Goal: Information Seeking & Learning: Learn about a topic

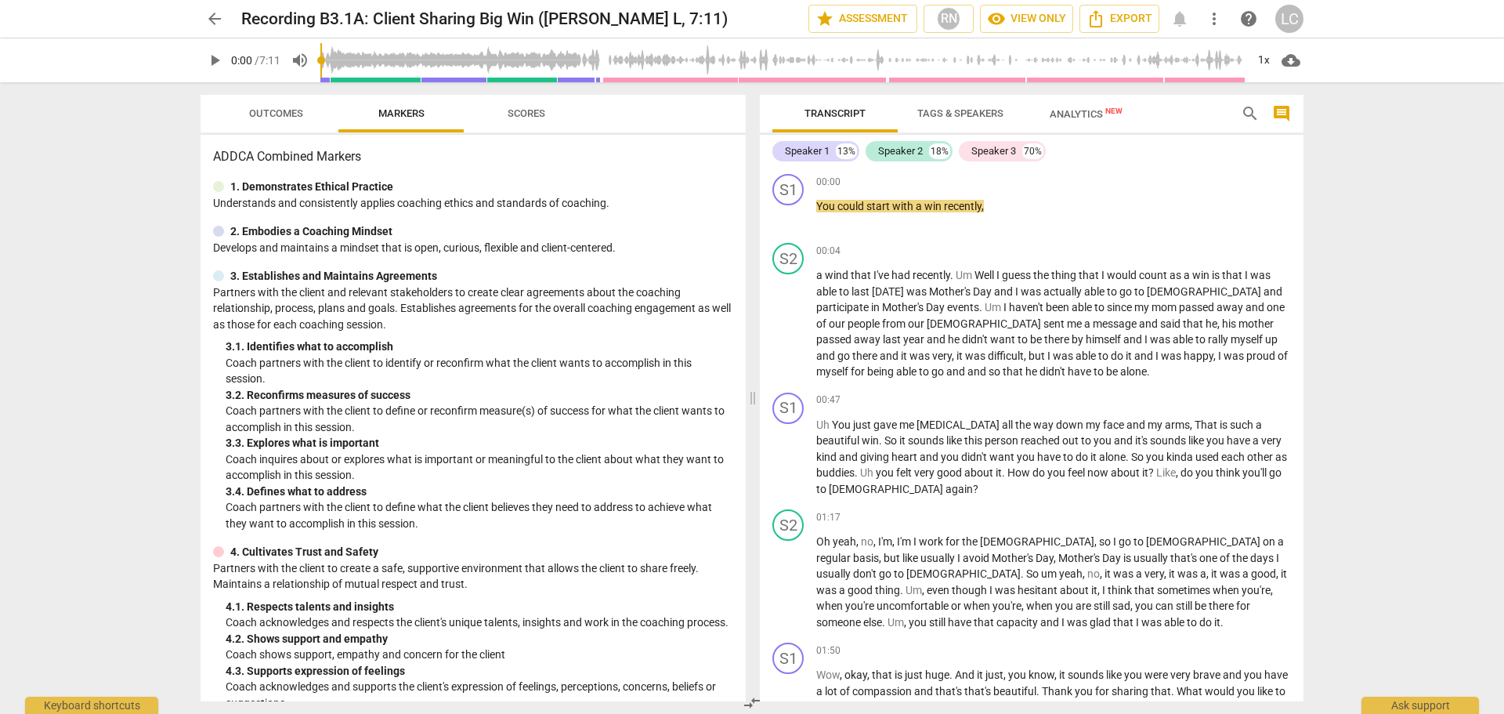
click at [214, 59] on span "play_arrow" at bounding box center [214, 60] width 19 height 19
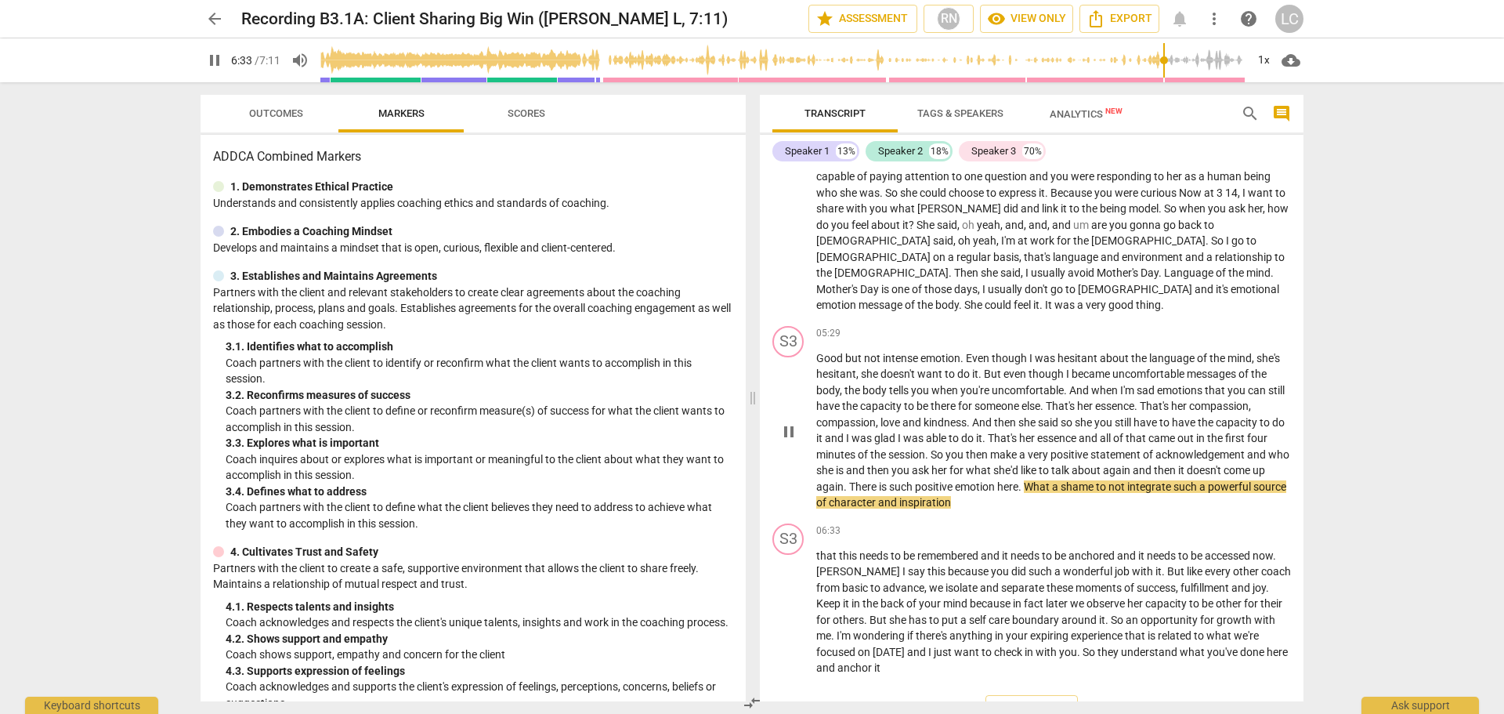
scroll to position [1150, 0]
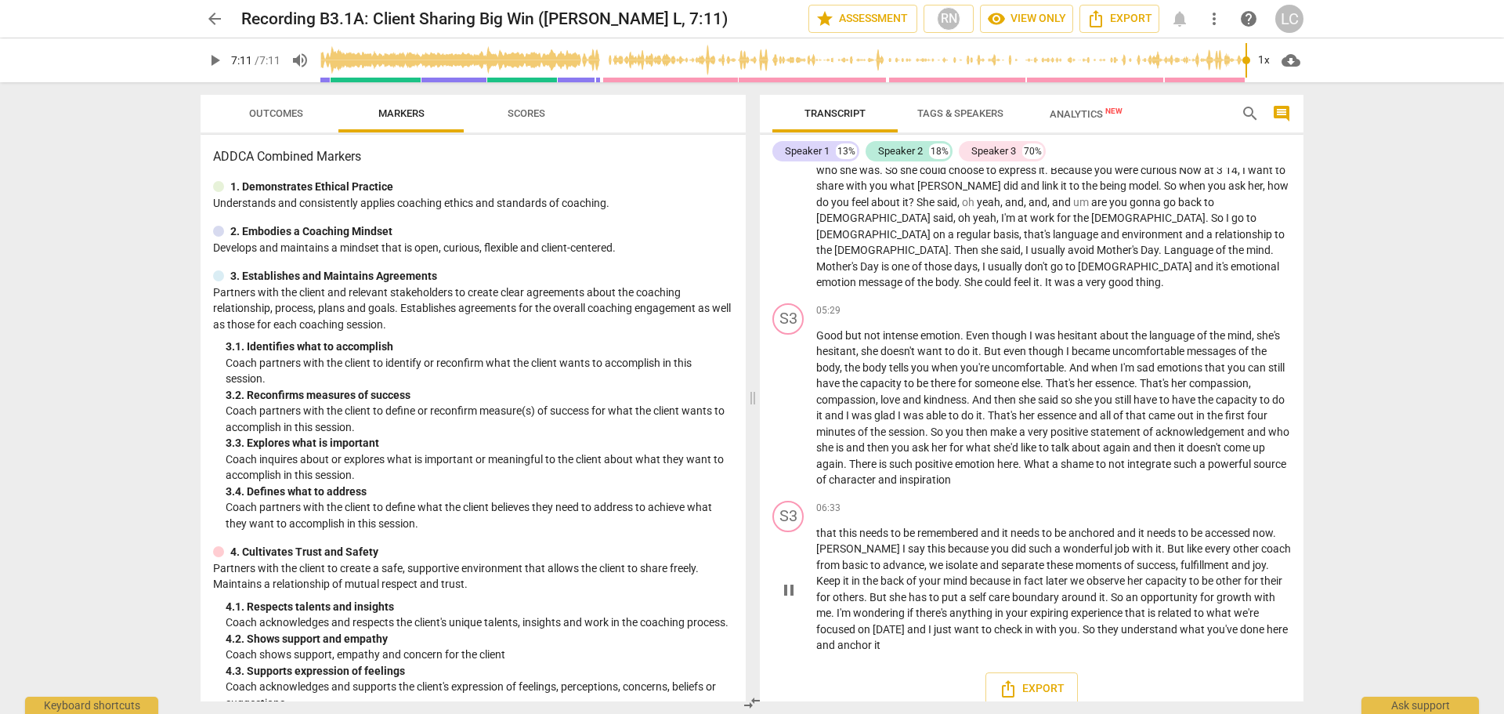
type input "431"
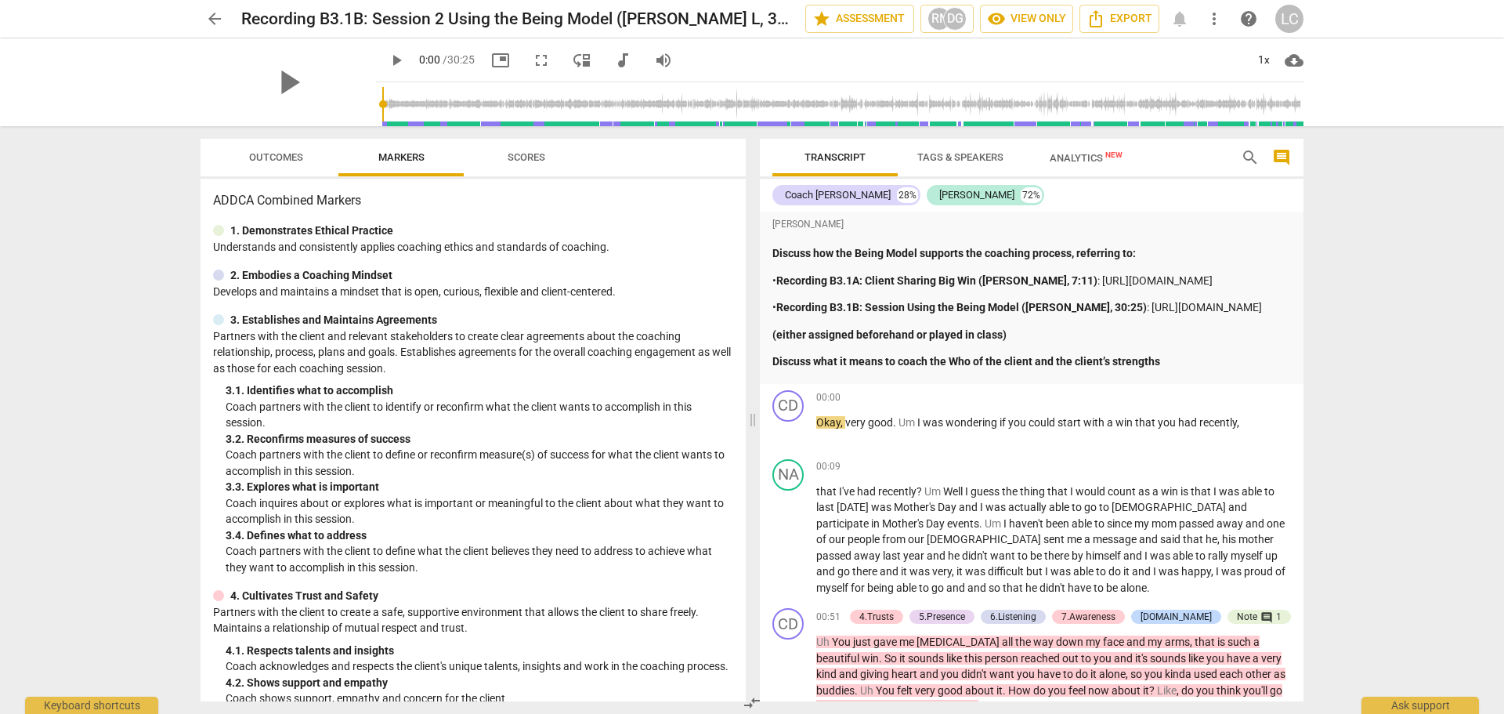
click at [387, 60] on span "play_arrow" at bounding box center [396, 60] width 19 height 19
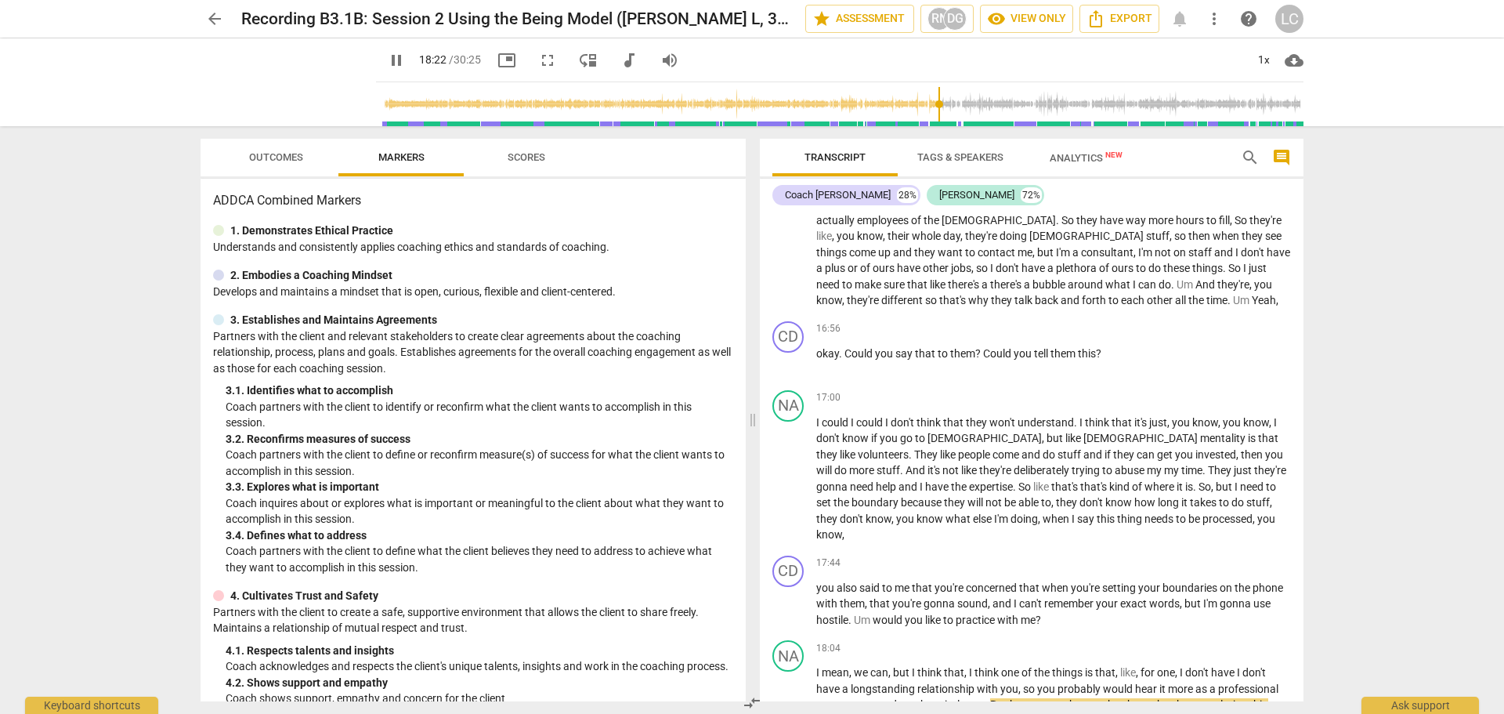
scroll to position [4650, 0]
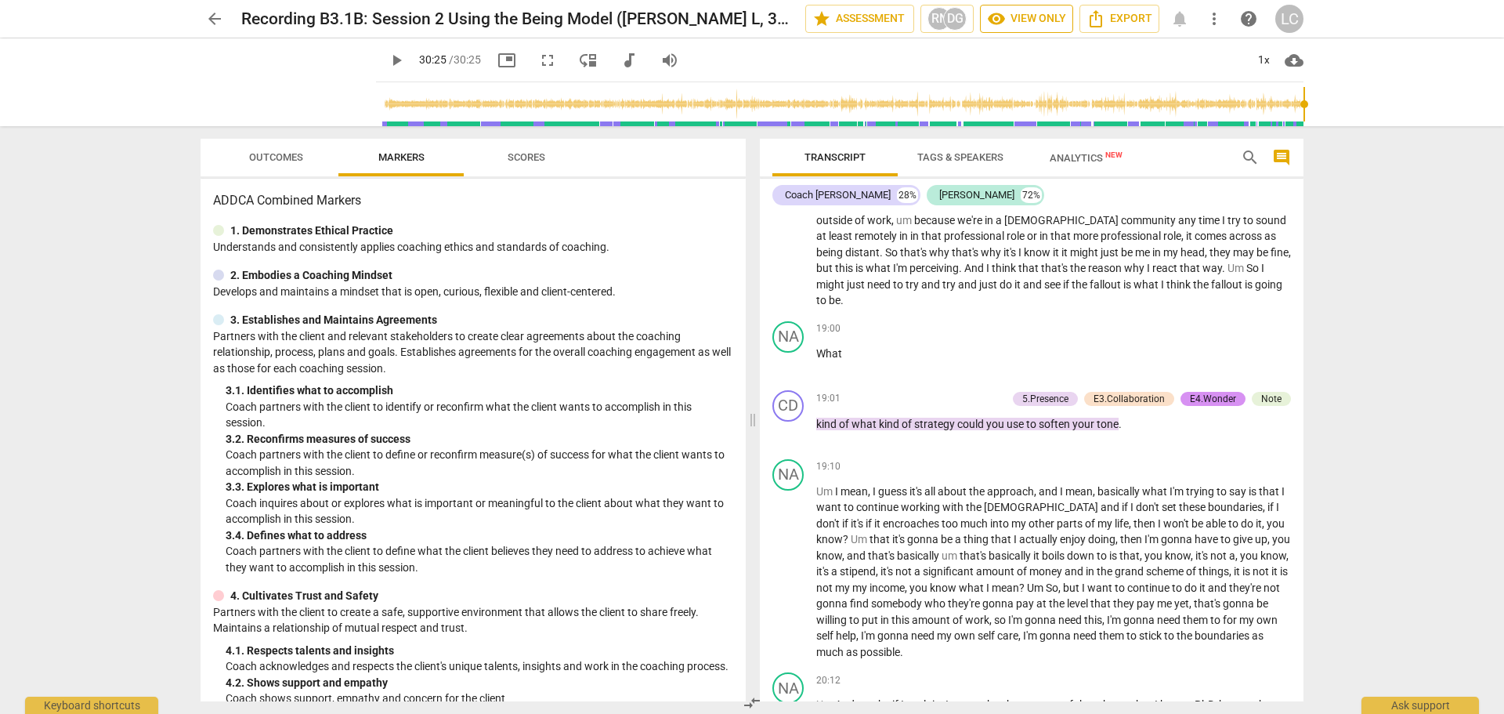
type input "1825"
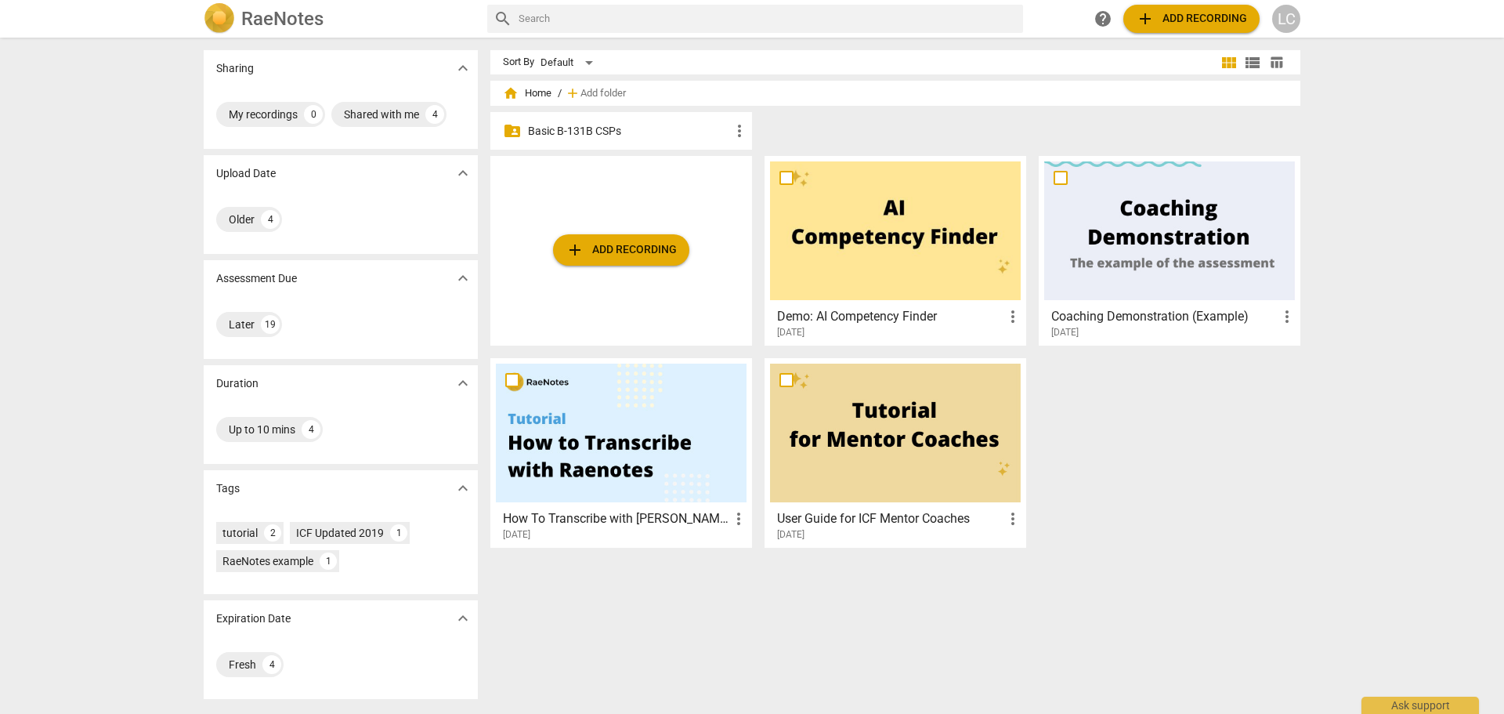
click at [507, 129] on span "folder_shared" at bounding box center [512, 130] width 19 height 19
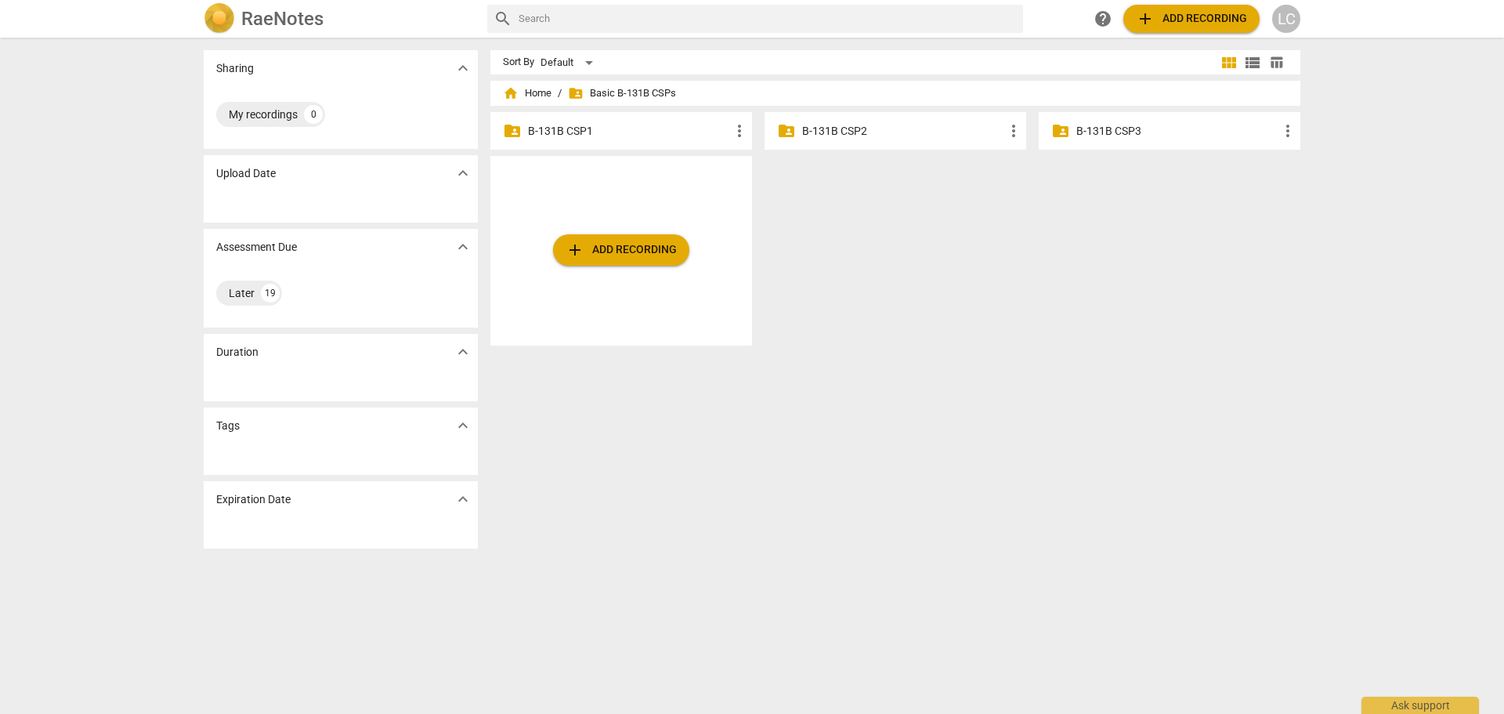
click at [546, 127] on p "B-131B CSP1" at bounding box center [629, 131] width 202 height 16
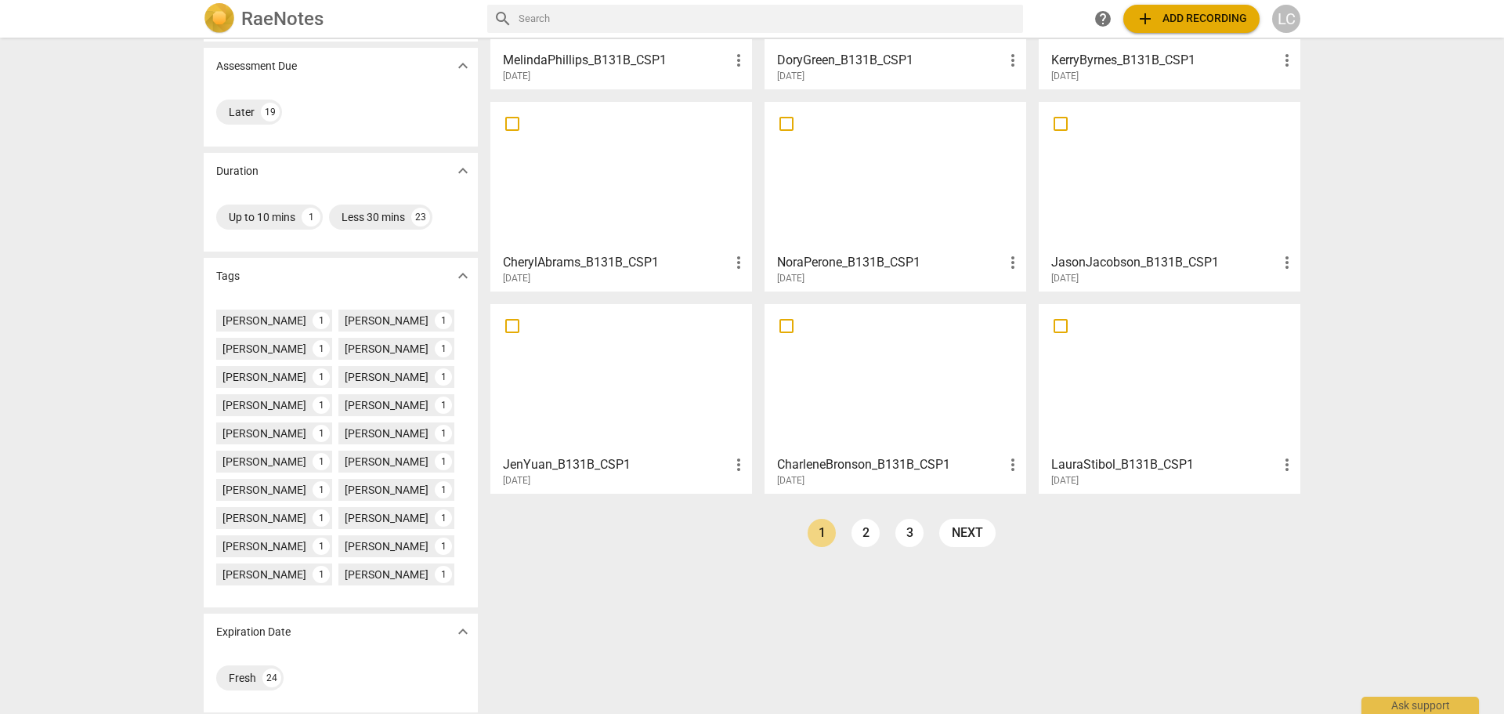
scroll to position [217, 0]
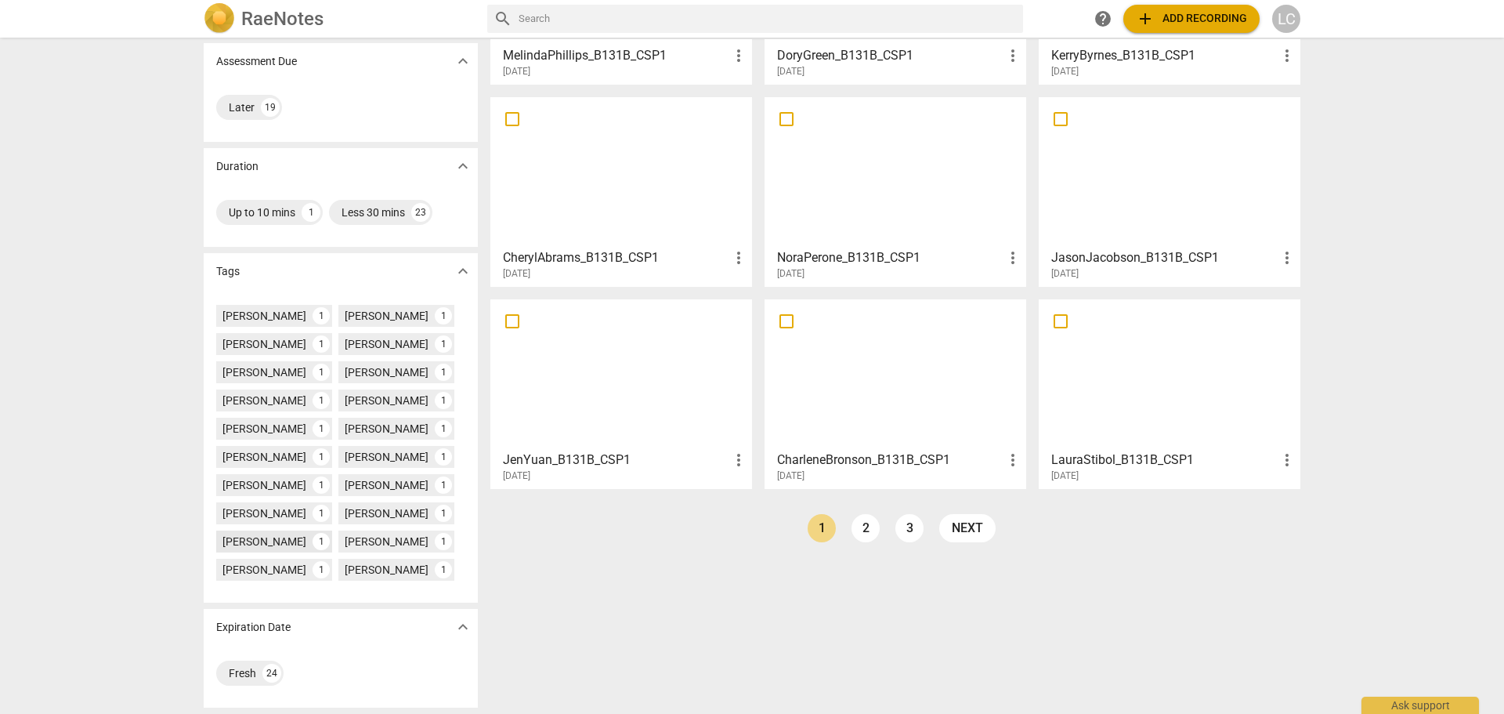
click at [243, 541] on div "Lorraine Callaghan" at bounding box center [265, 542] width 84 height 16
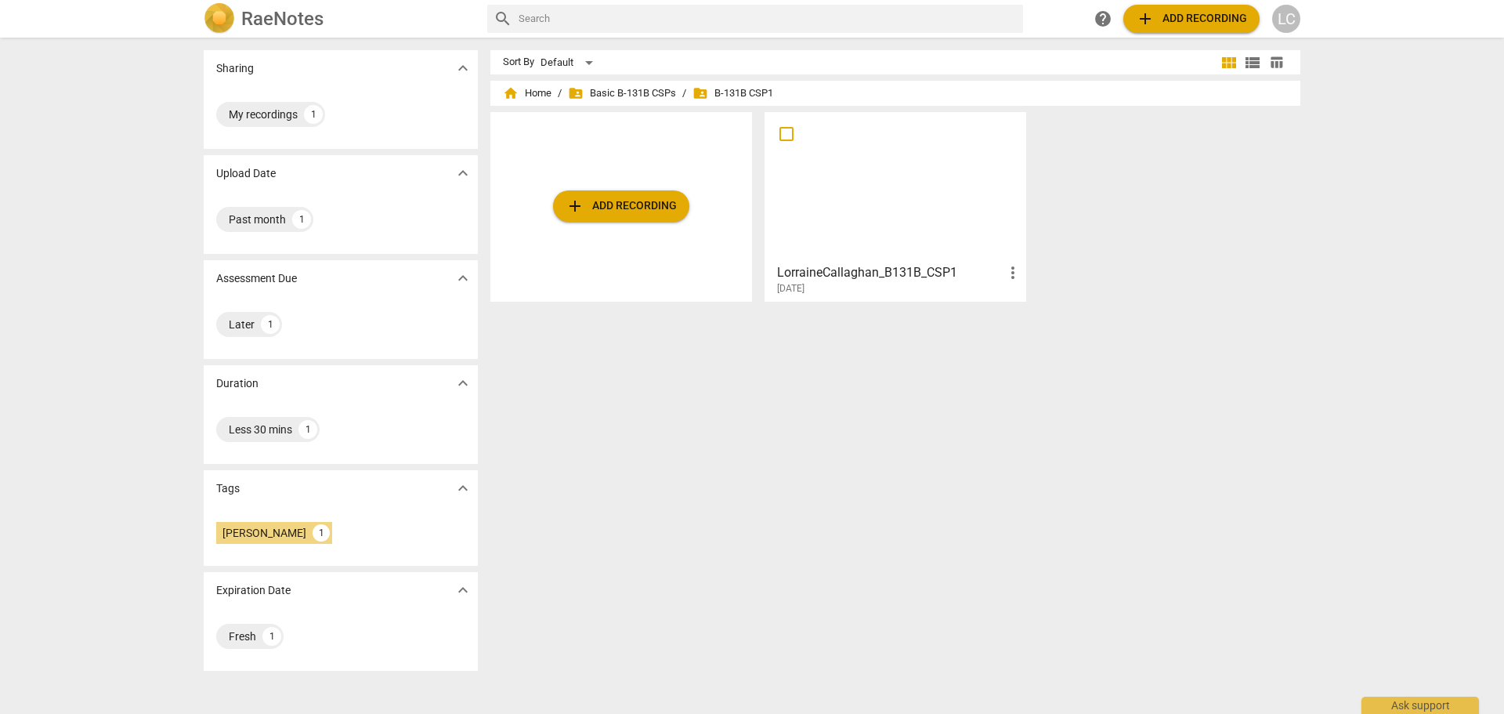
click at [898, 221] on div at bounding box center [895, 187] width 251 height 139
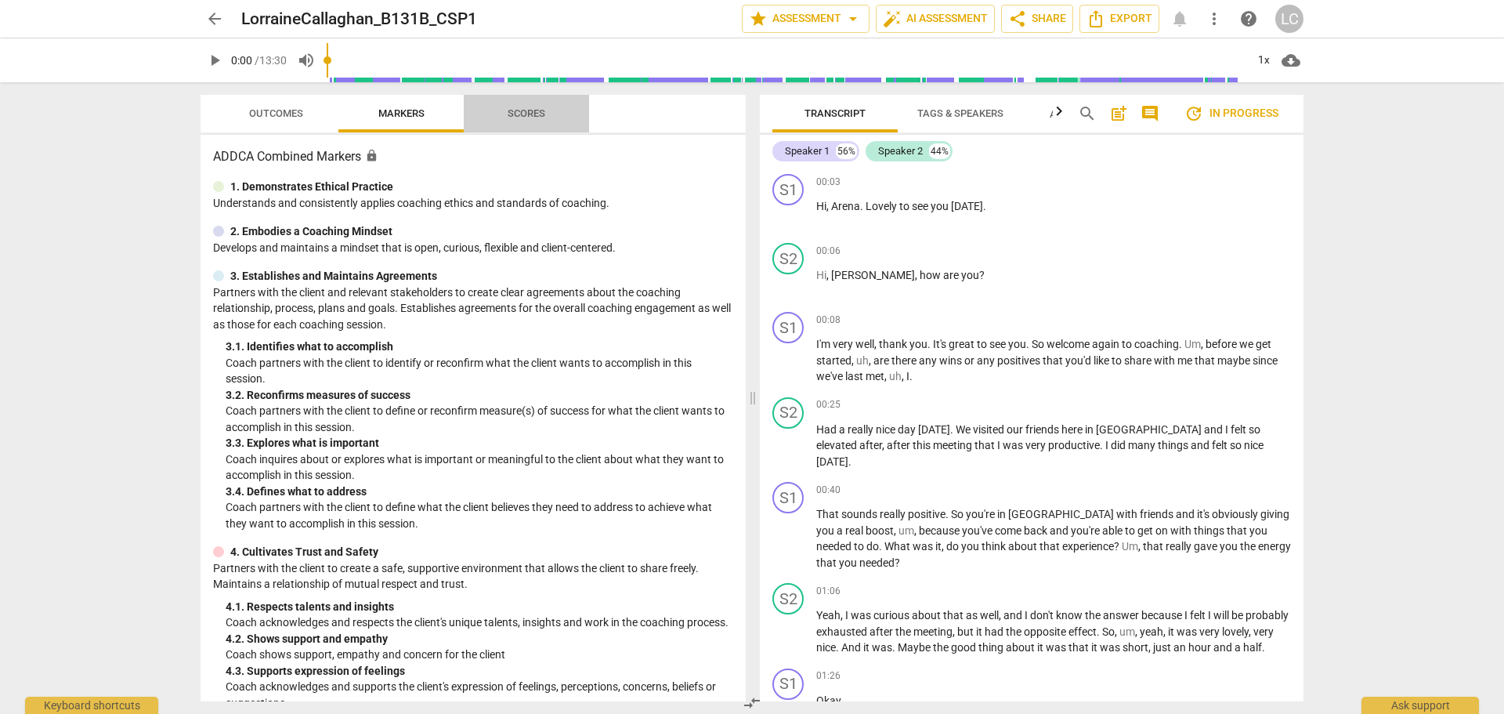
click at [541, 112] on span "Scores" at bounding box center [527, 113] width 38 height 12
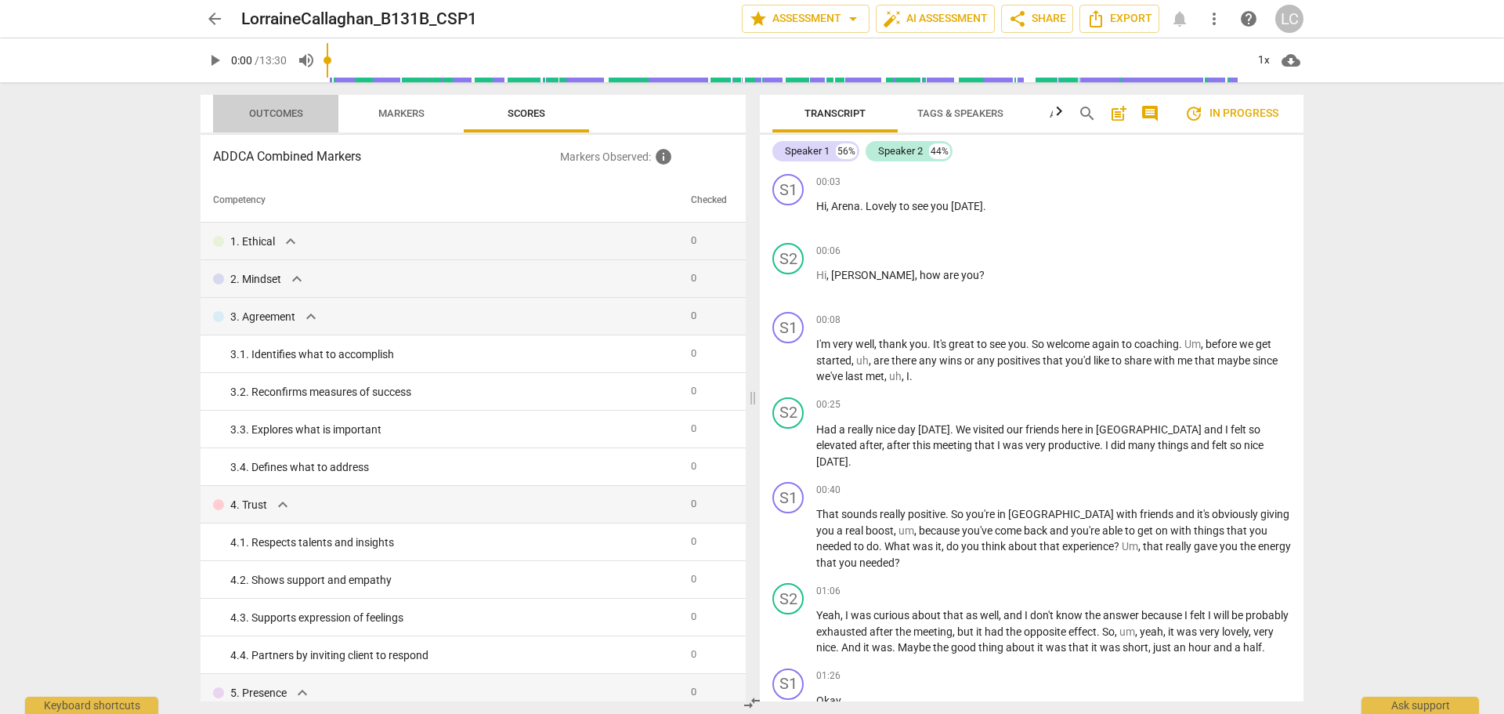
click at [265, 114] on span "Outcomes" at bounding box center [276, 113] width 54 height 12
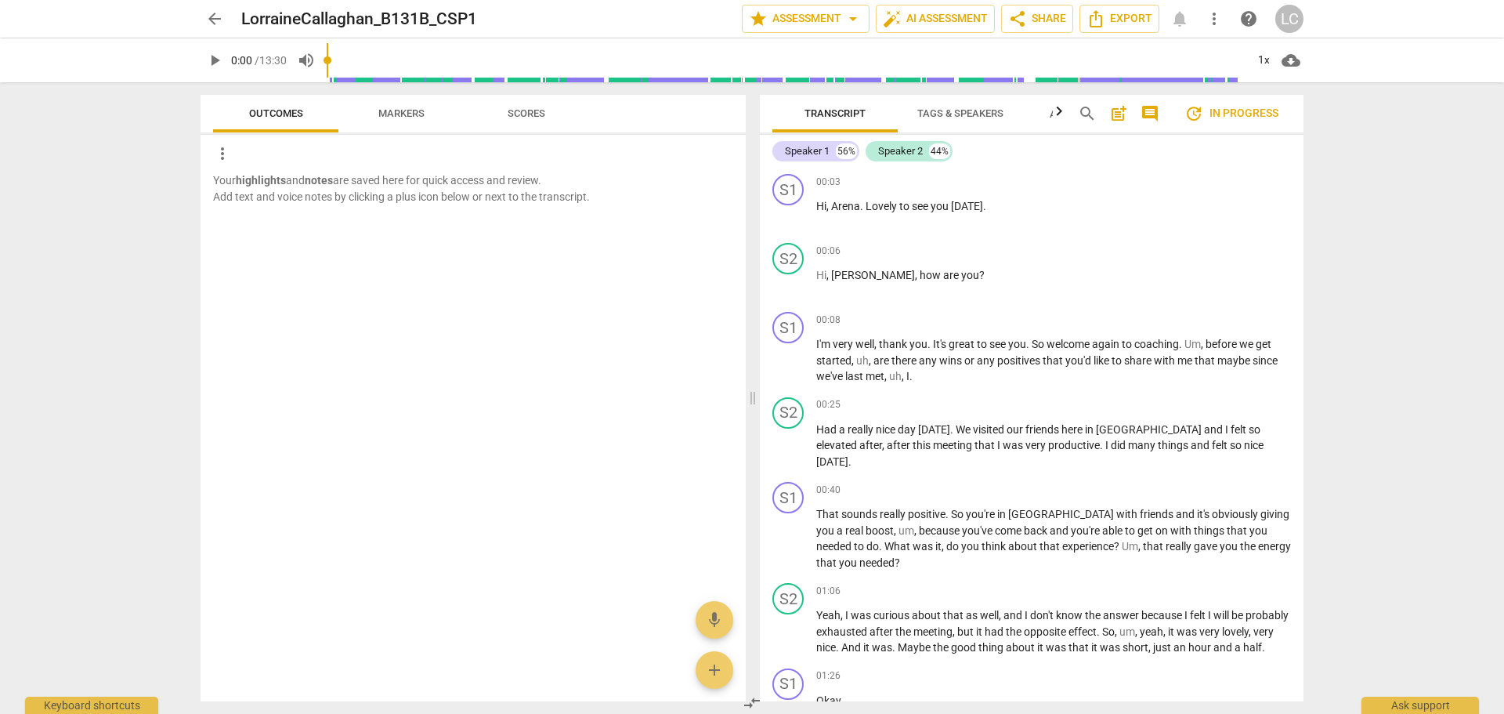
click at [396, 114] on span "Markers" at bounding box center [401, 113] width 46 height 12
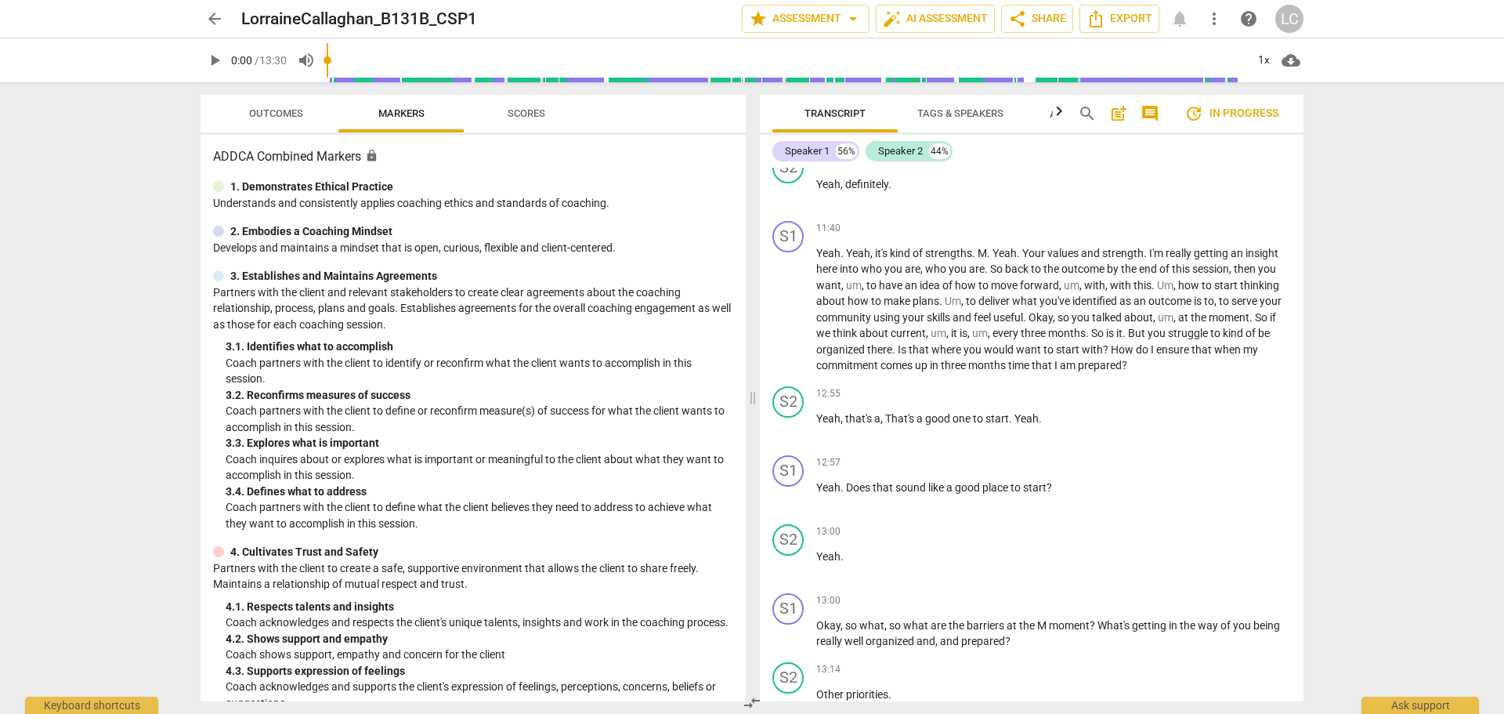
scroll to position [4350, 0]
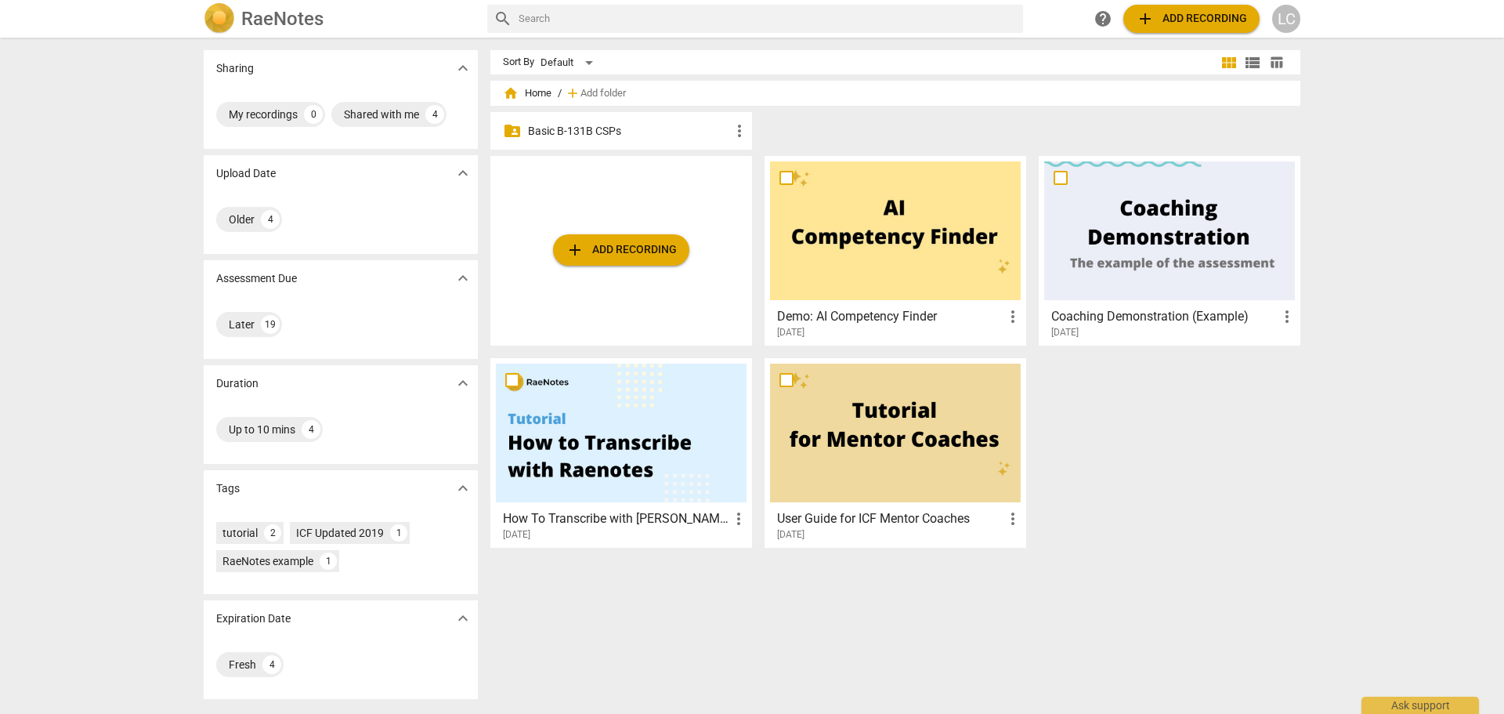
click at [535, 129] on p "Basic B-131B CSPs" at bounding box center [629, 131] width 202 height 16
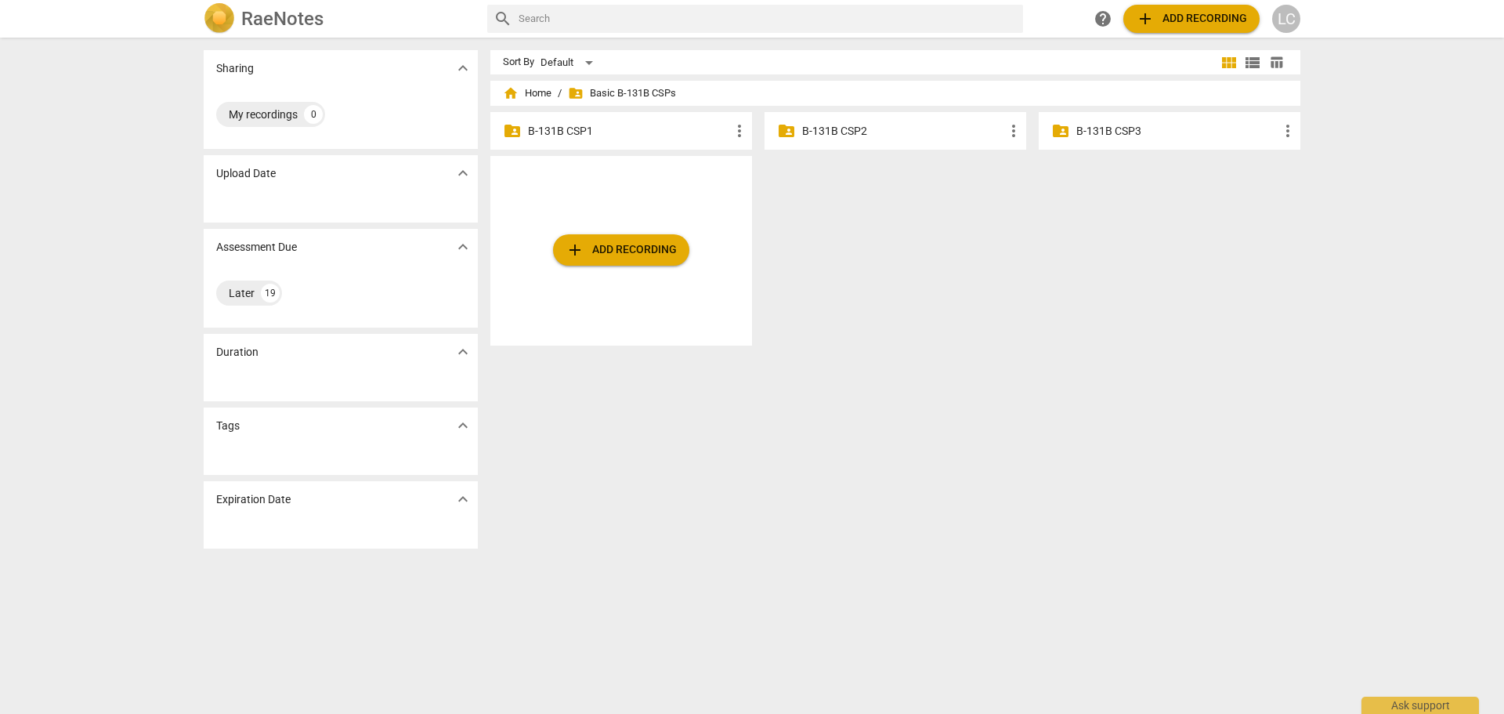
click at [535, 129] on p "B-131B CSP1" at bounding box center [629, 131] width 202 height 16
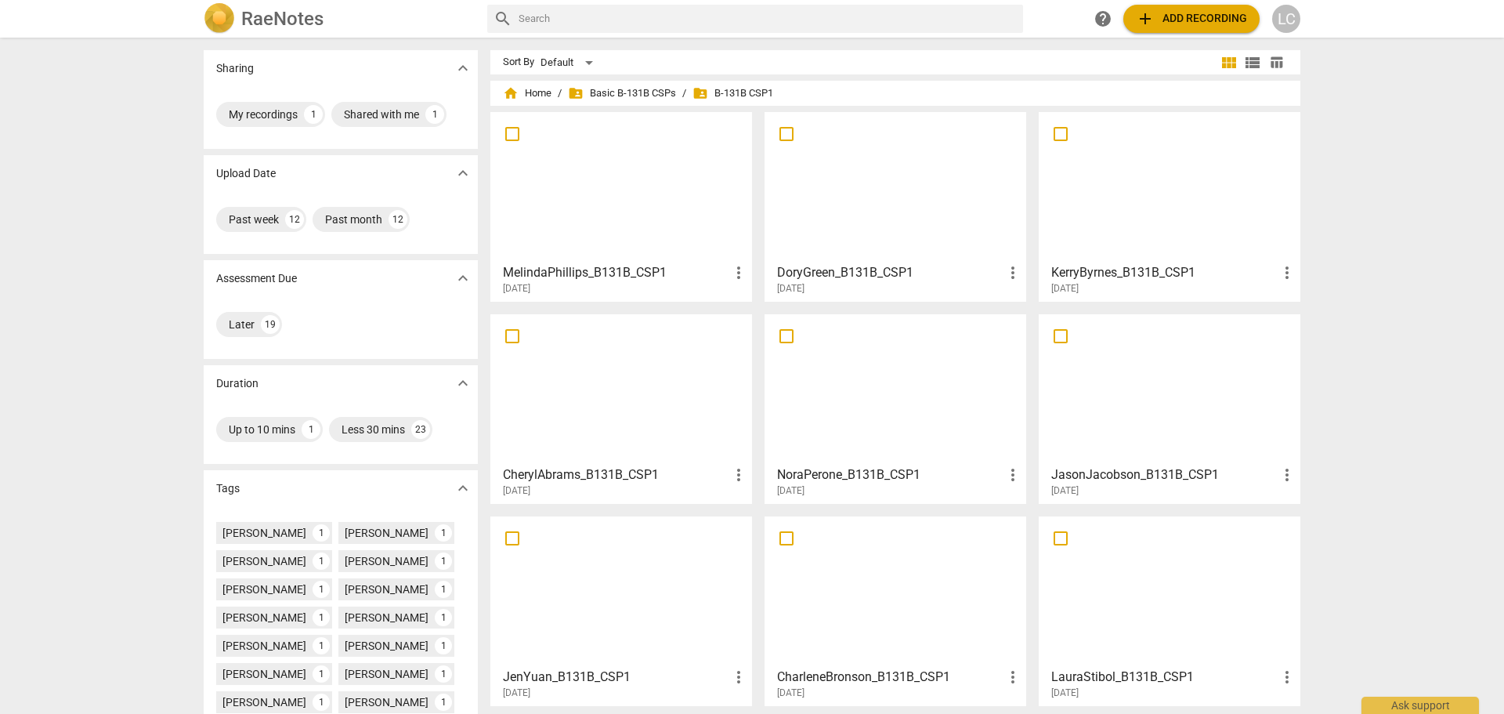
click at [603, 187] on div at bounding box center [621, 187] width 251 height 139
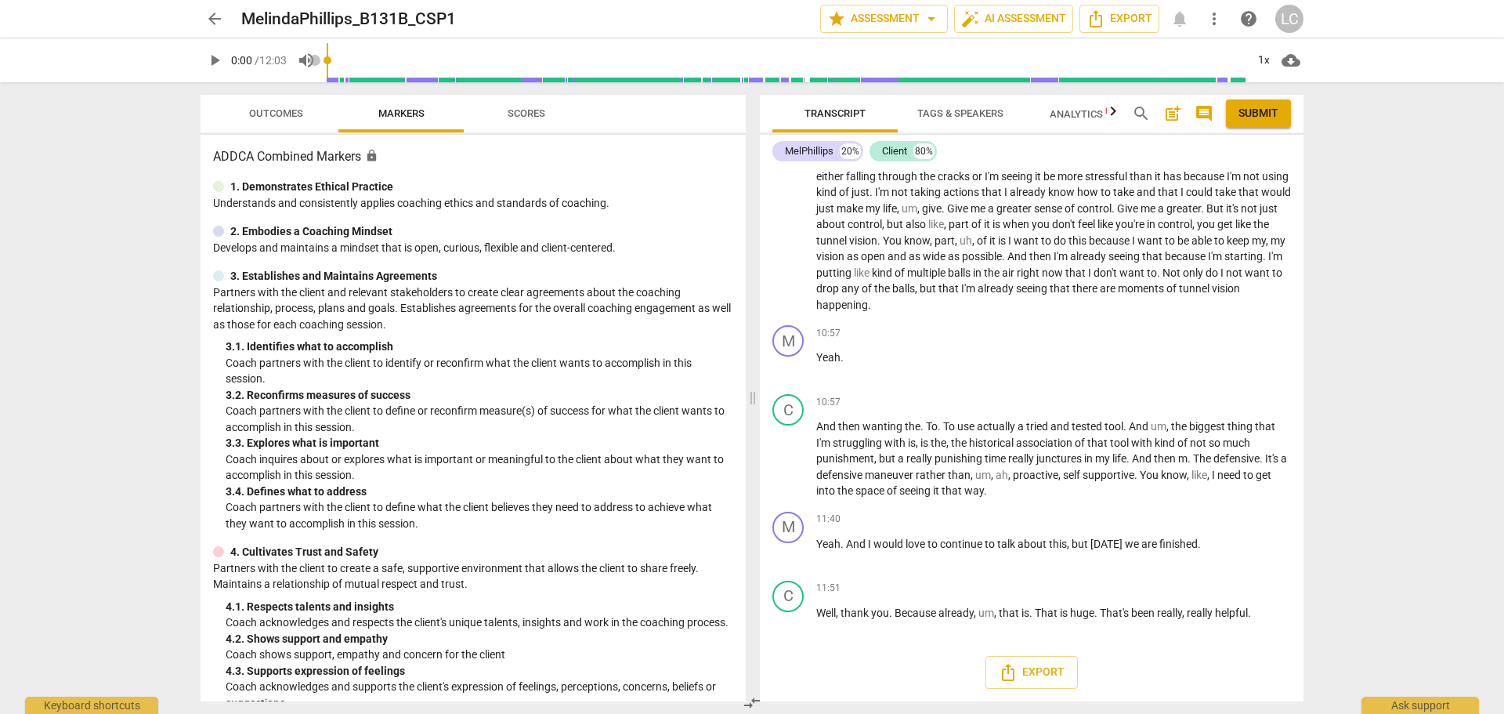
scroll to position [3394, 0]
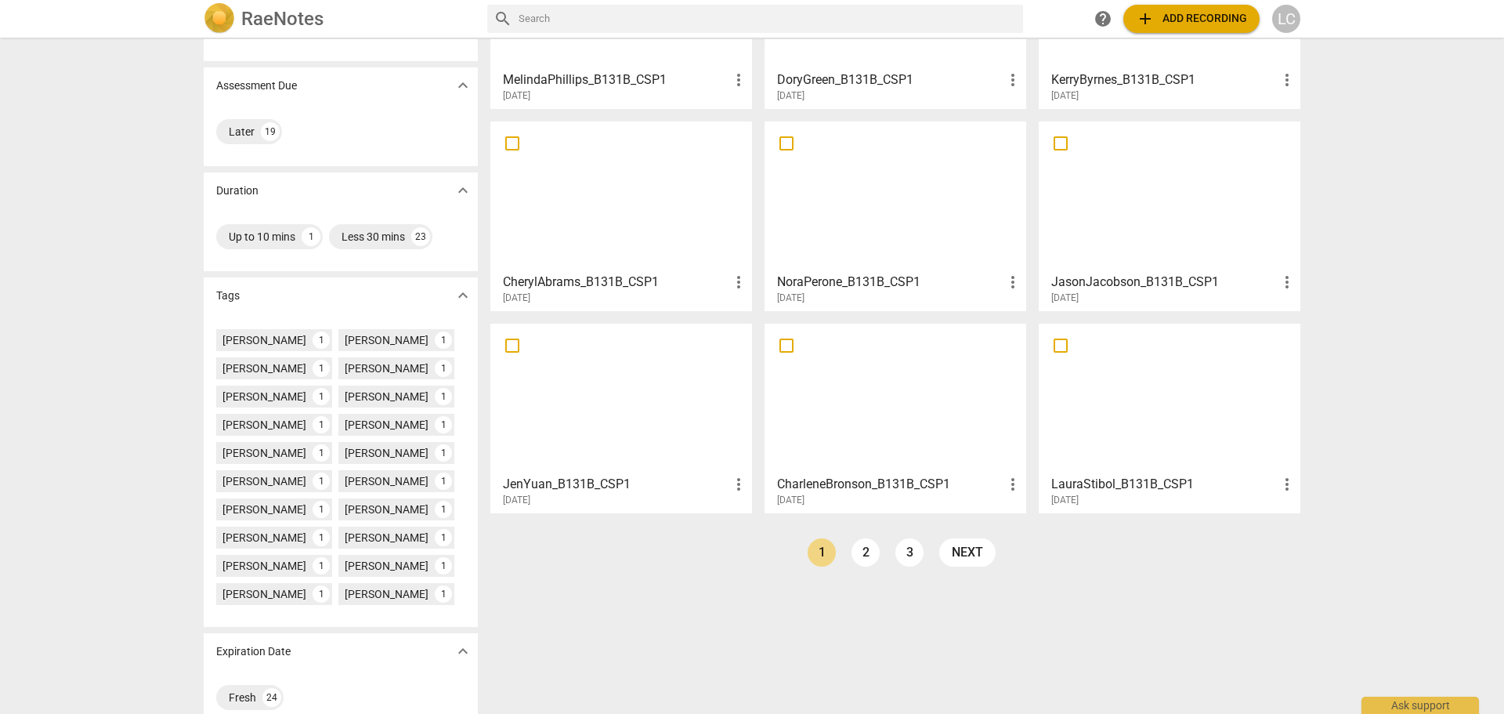
scroll to position [217, 0]
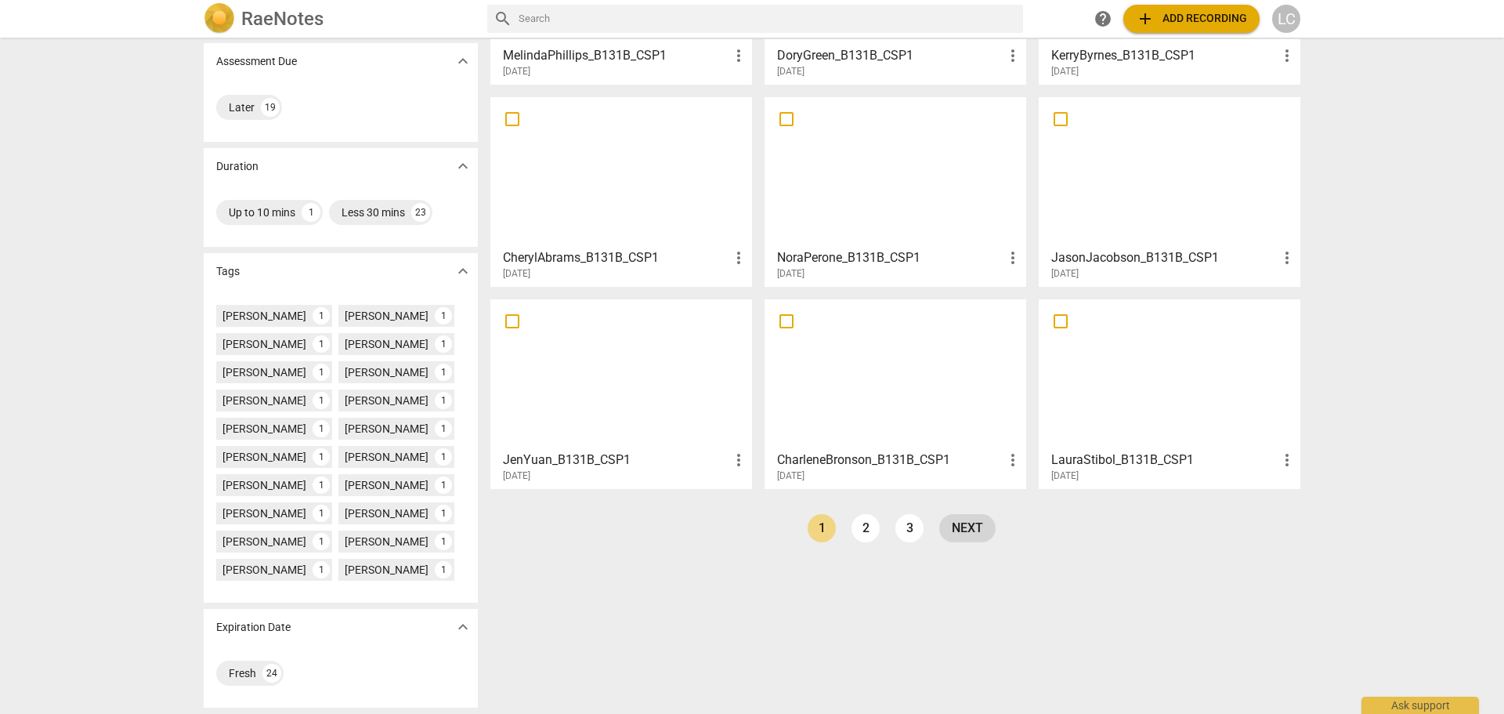
click at [965, 526] on link "next" at bounding box center [967, 528] width 56 height 28
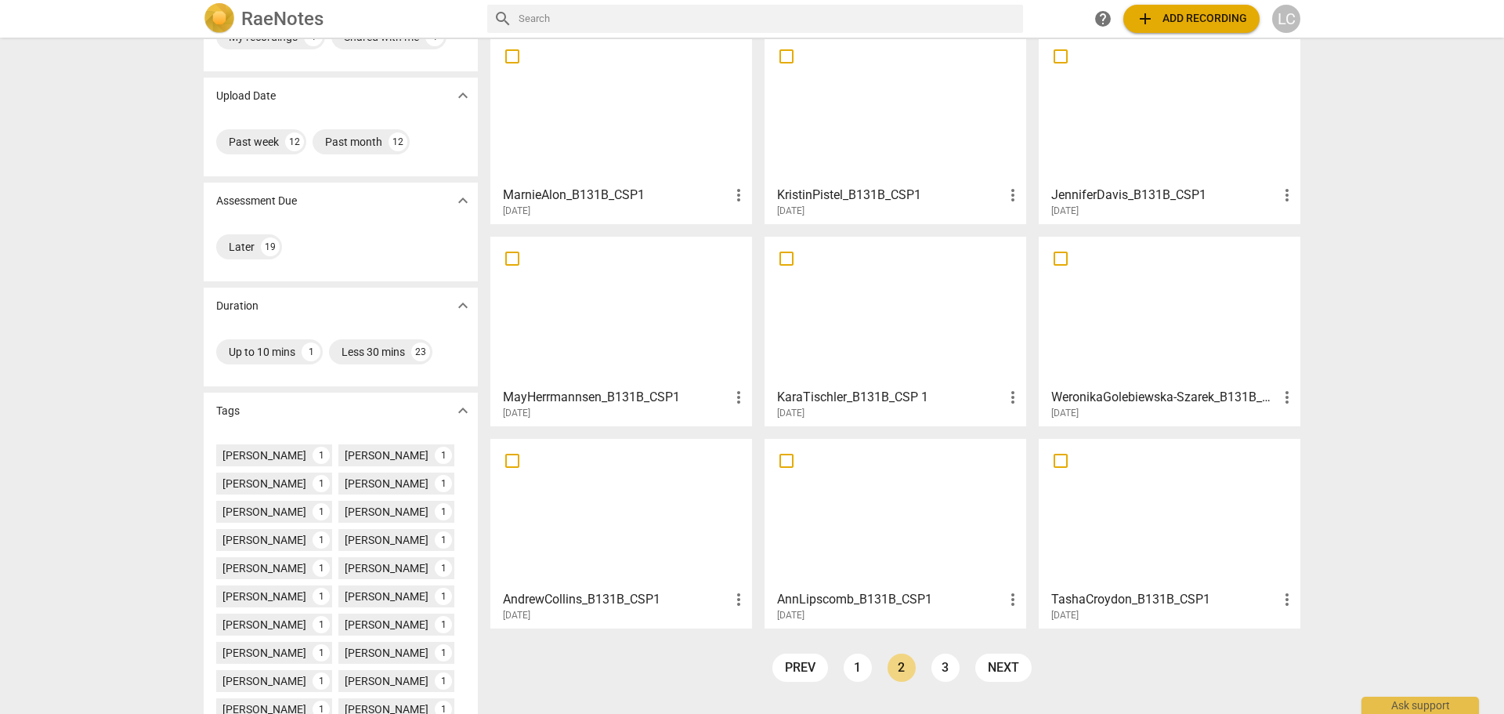
scroll to position [78, 0]
click at [597, 345] on div at bounding box center [621, 310] width 251 height 139
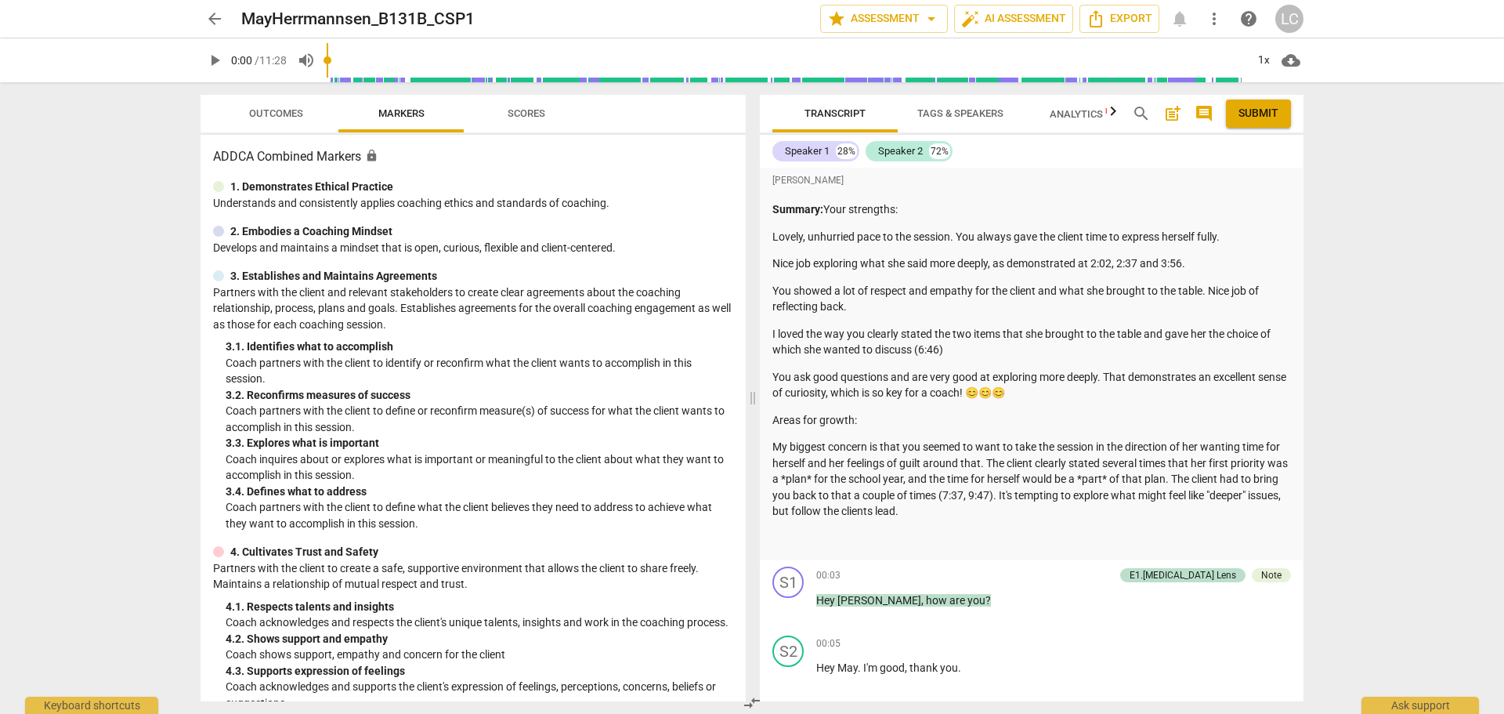
click at [212, 54] on span "play_arrow" at bounding box center [214, 60] width 19 height 19
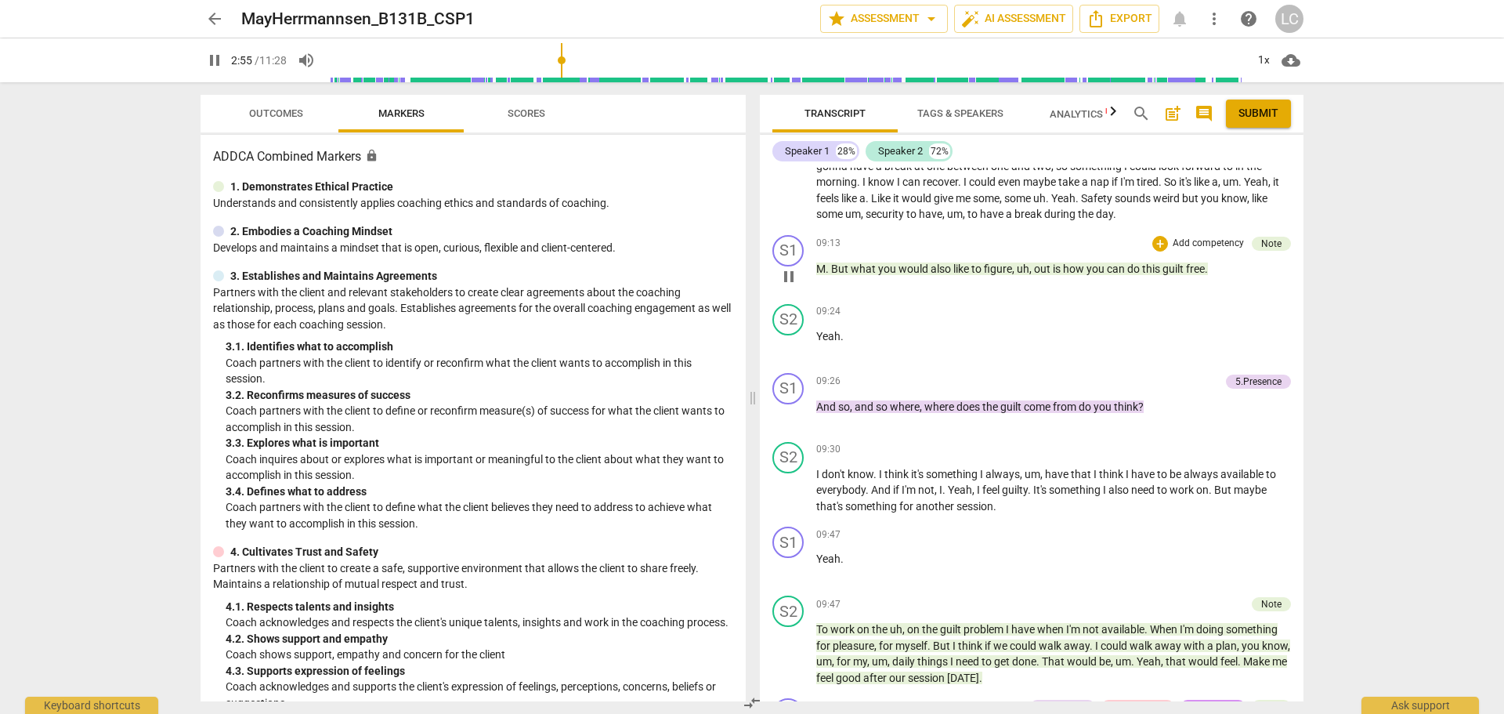
scroll to position [4630, 0]
type input "177"
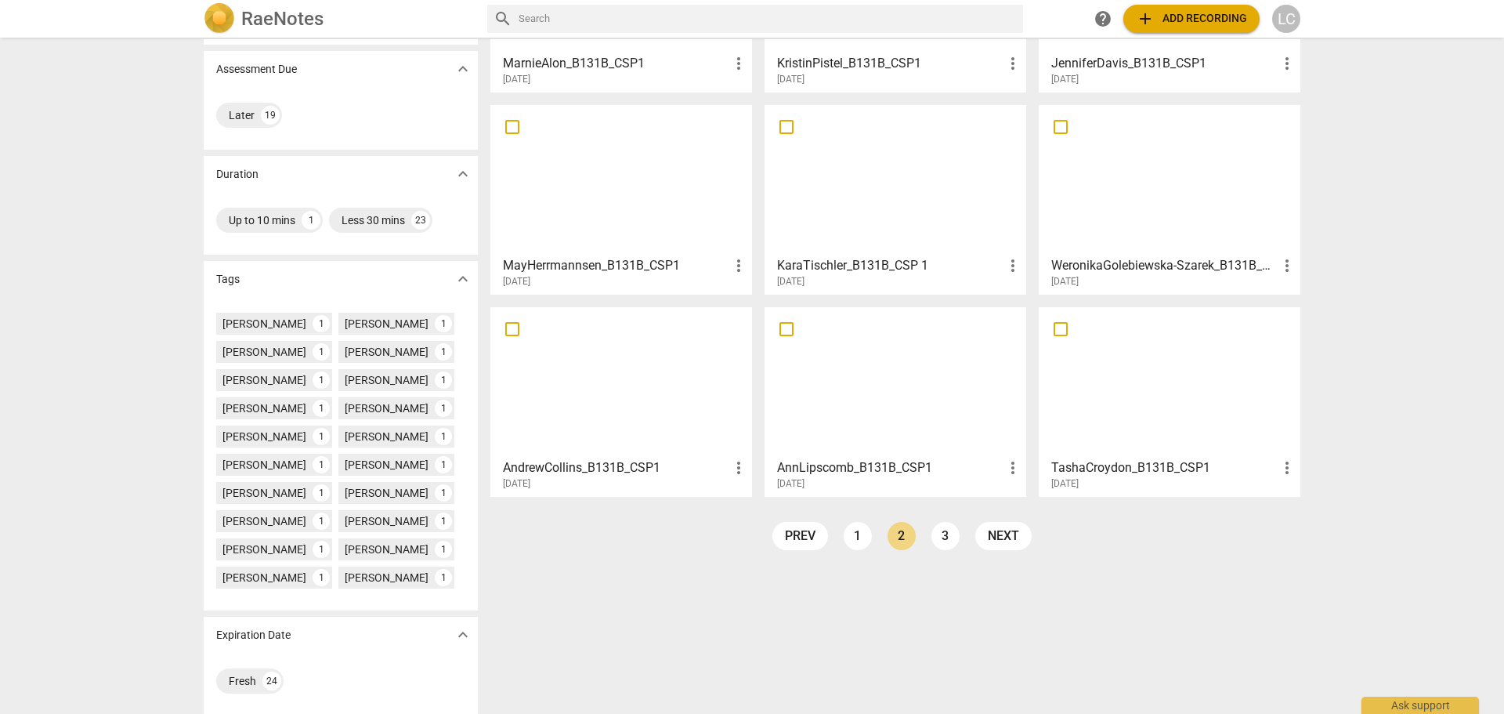
scroll to position [217, 0]
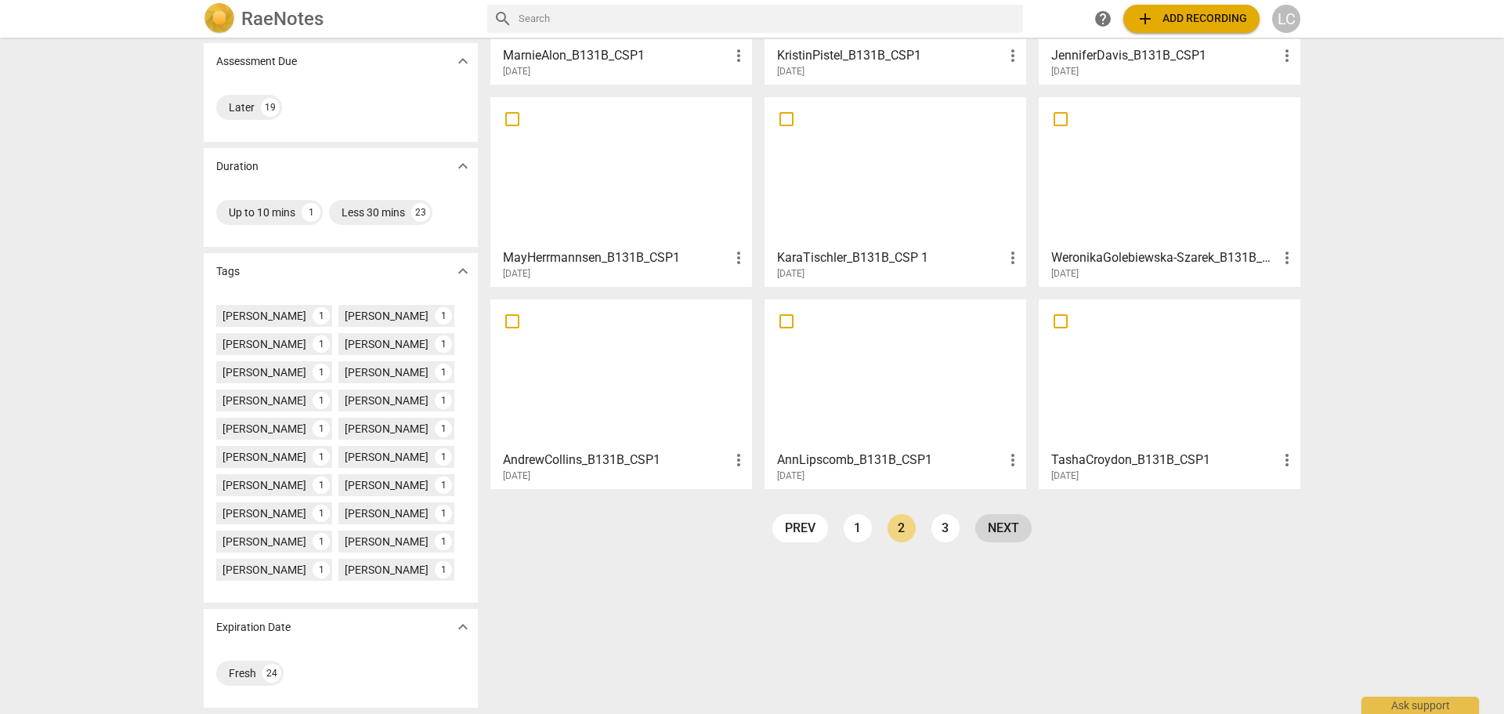
click at [993, 522] on link "next" at bounding box center [1004, 528] width 56 height 28
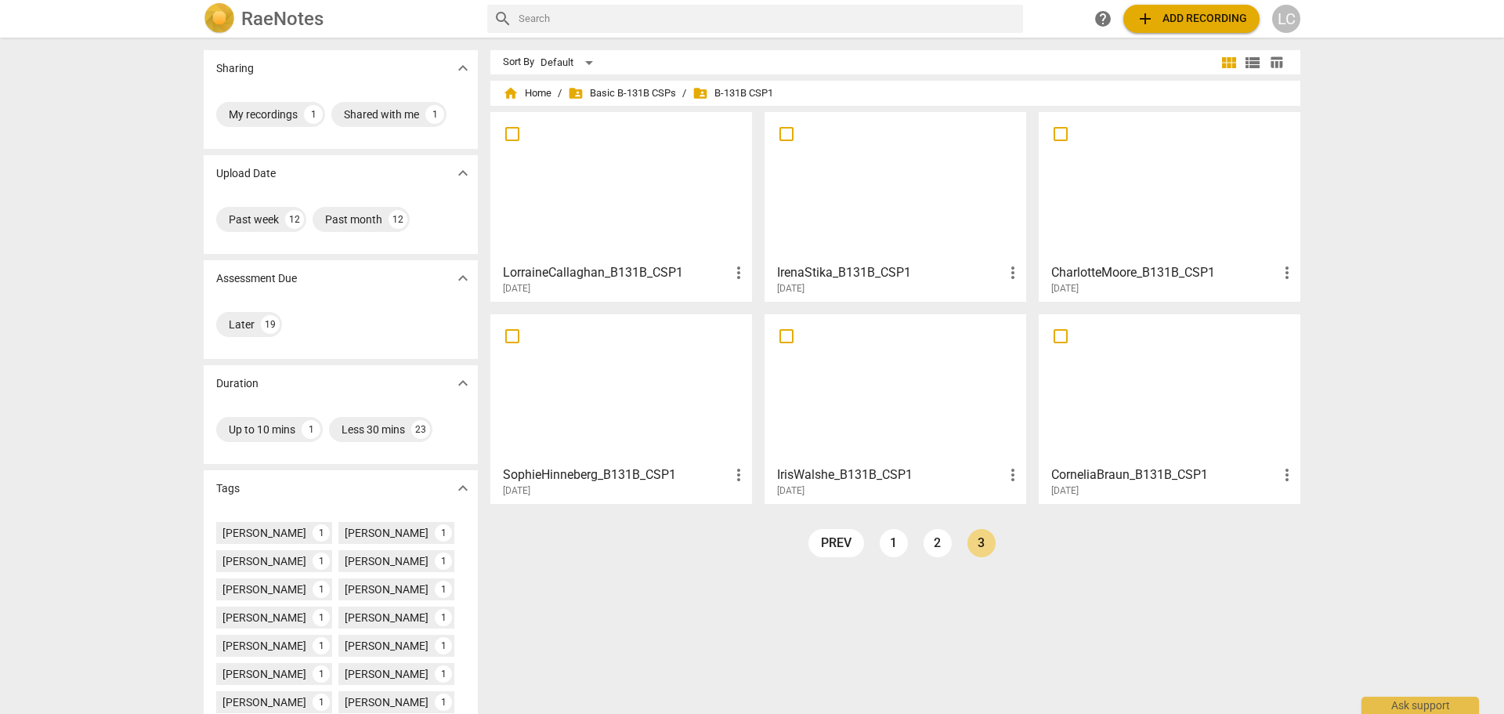
click at [890, 202] on div at bounding box center [895, 187] width 251 height 139
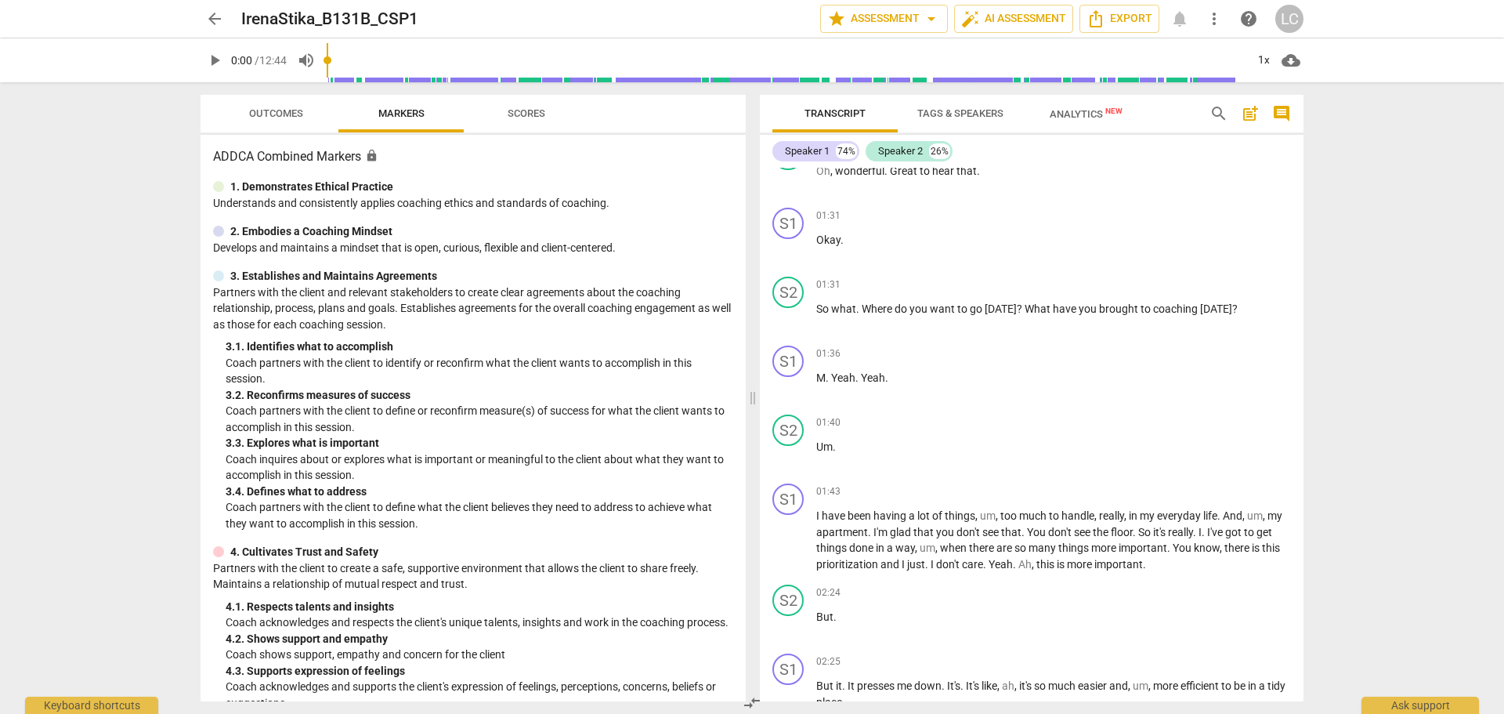
scroll to position [548, 0]
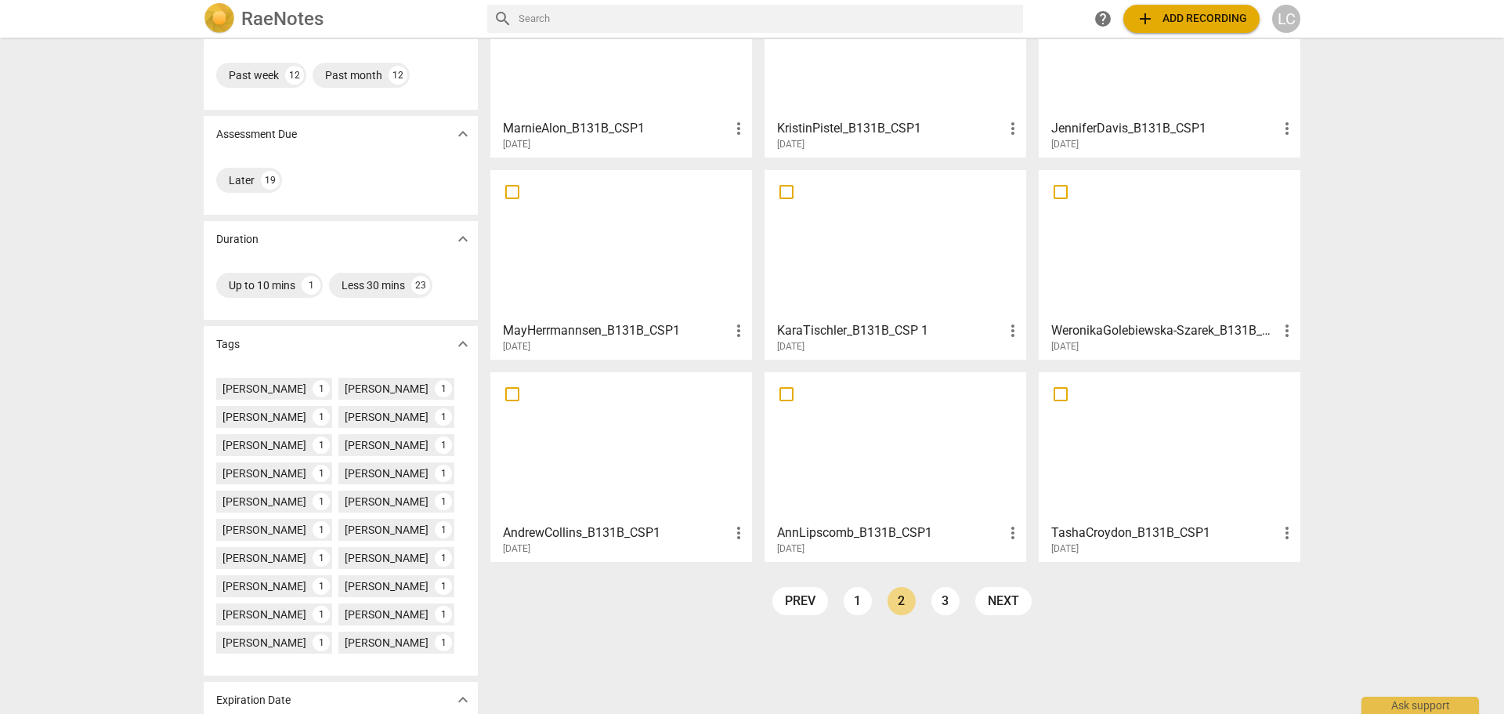
scroll to position [217, 0]
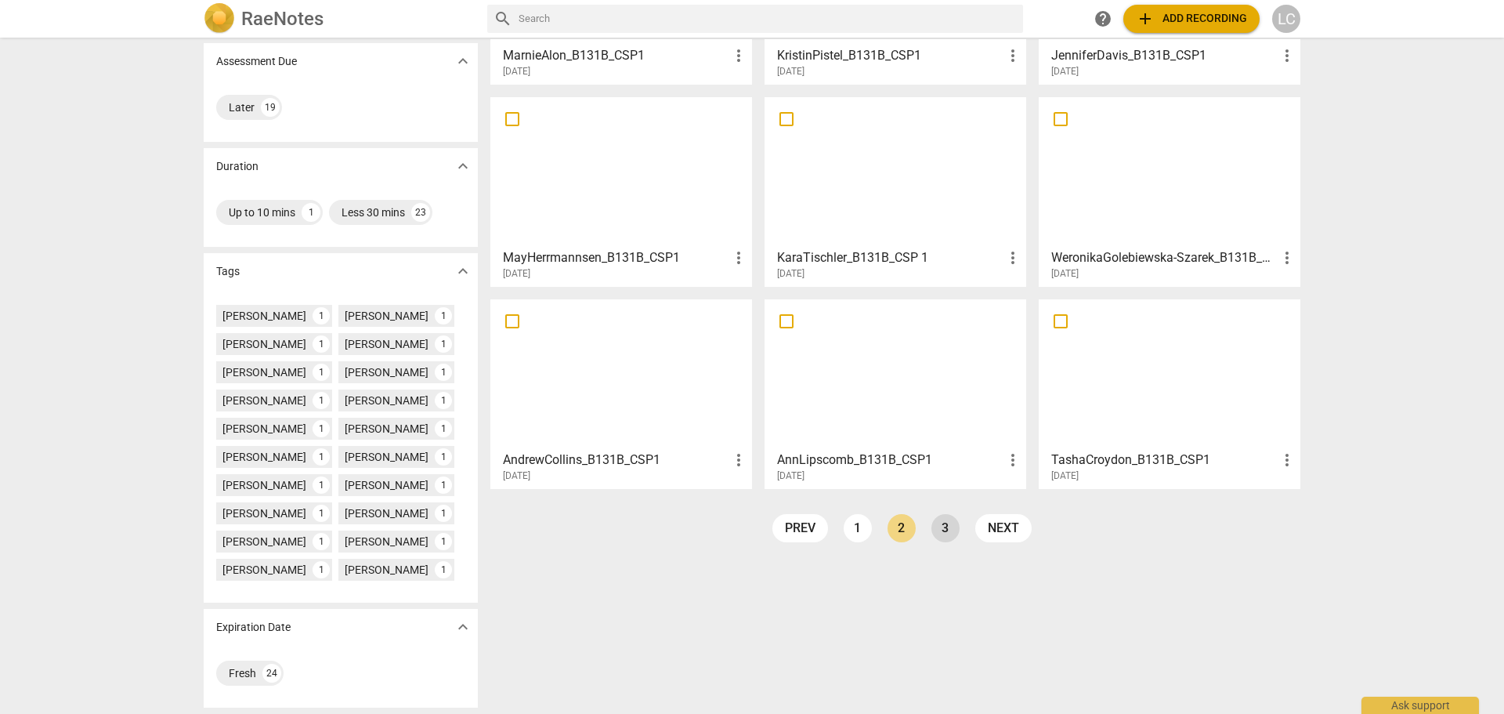
click at [937, 524] on link "3" at bounding box center [946, 528] width 28 height 28
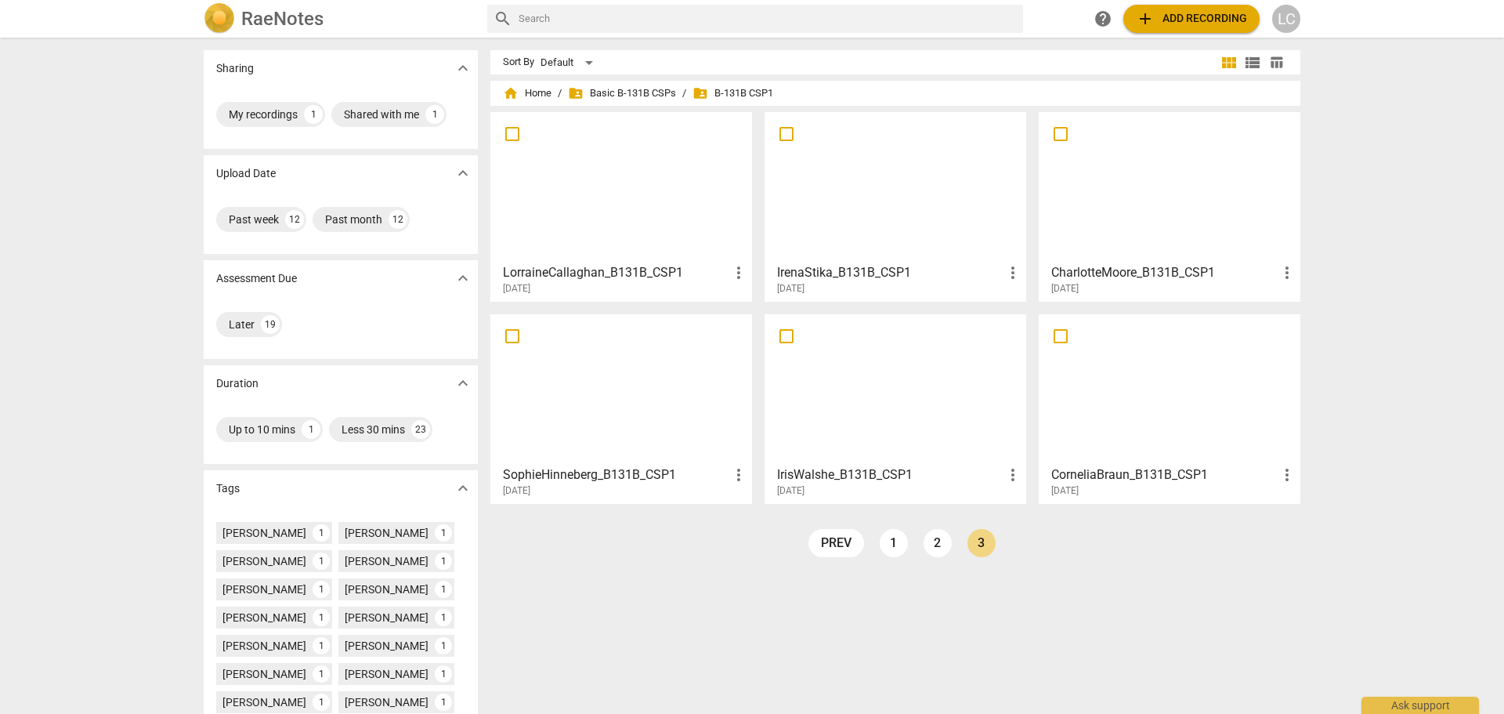
click at [1204, 424] on div at bounding box center [1169, 389] width 251 height 139
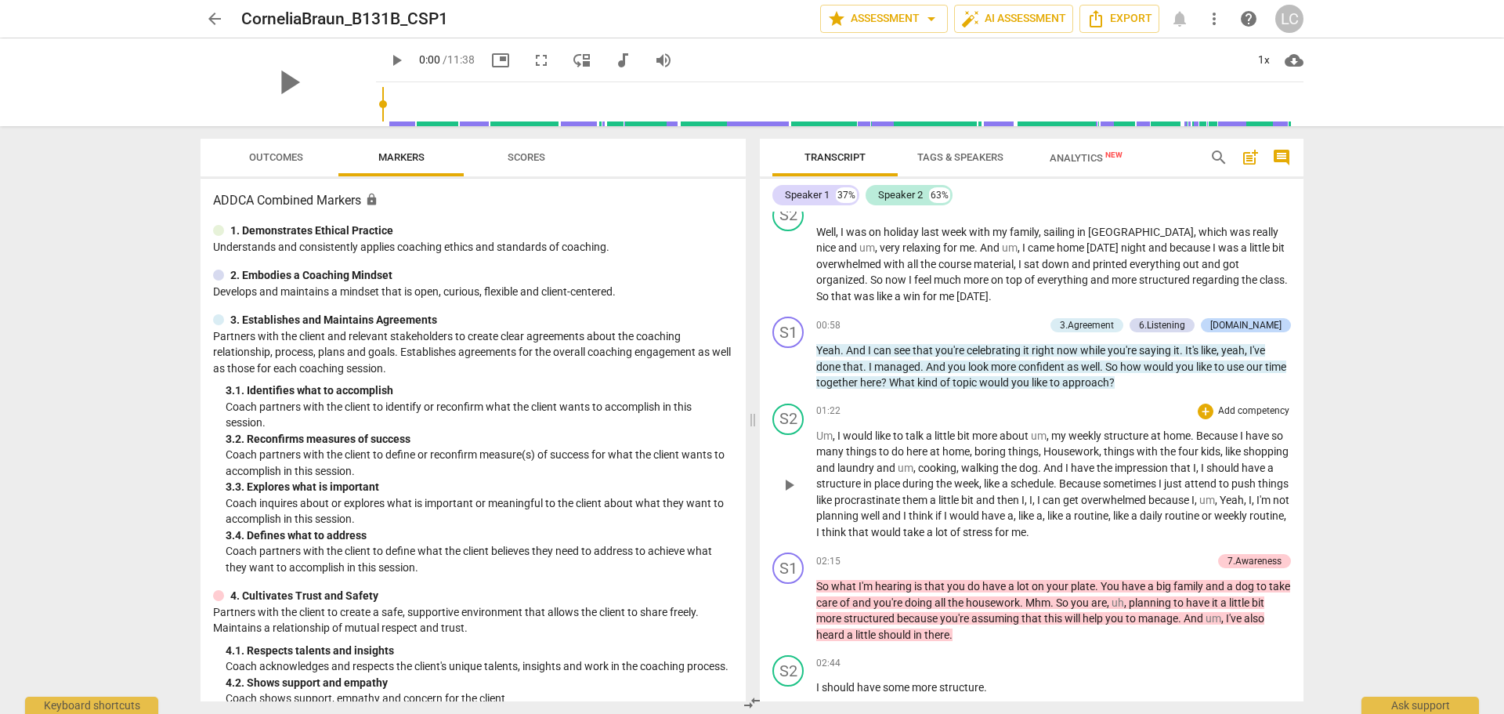
scroll to position [1019, 0]
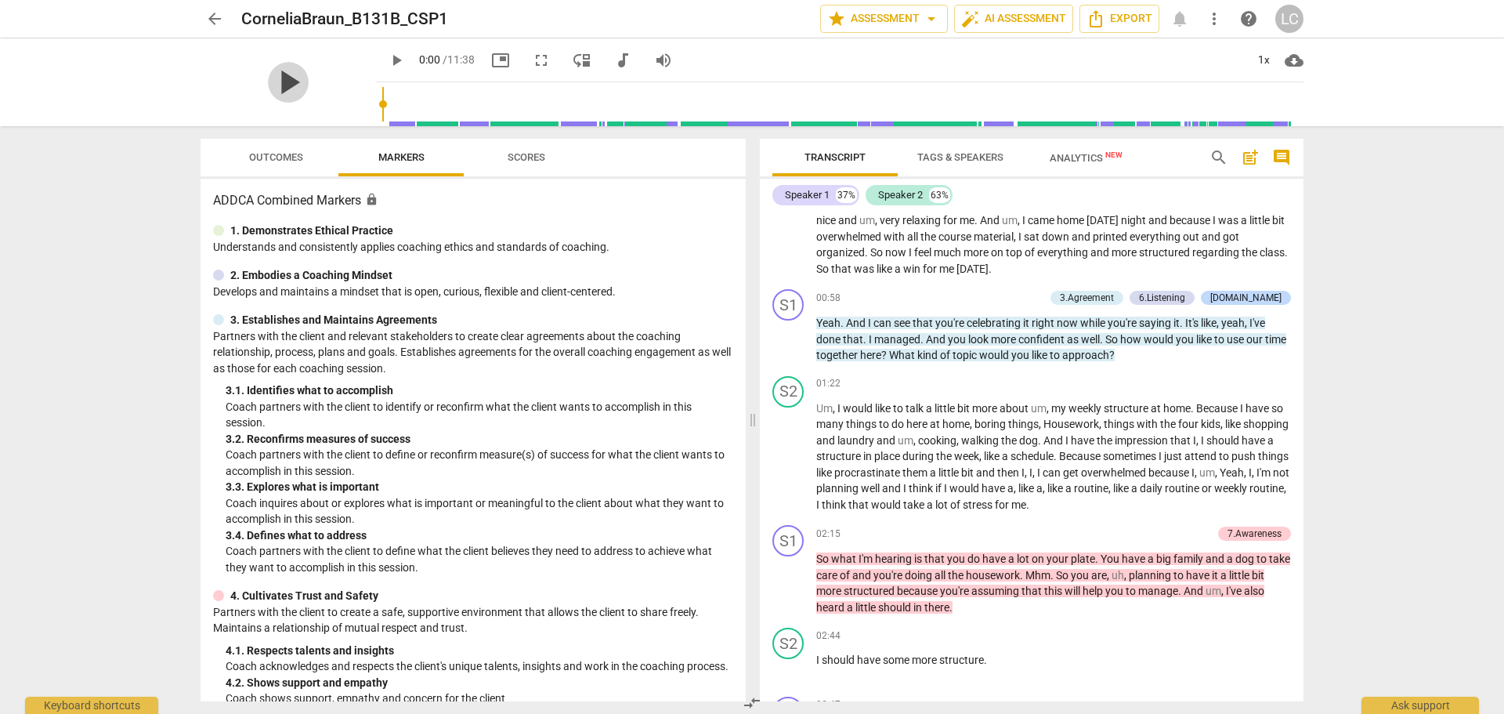
click at [309, 81] on span "play_arrow" at bounding box center [288, 82] width 41 height 41
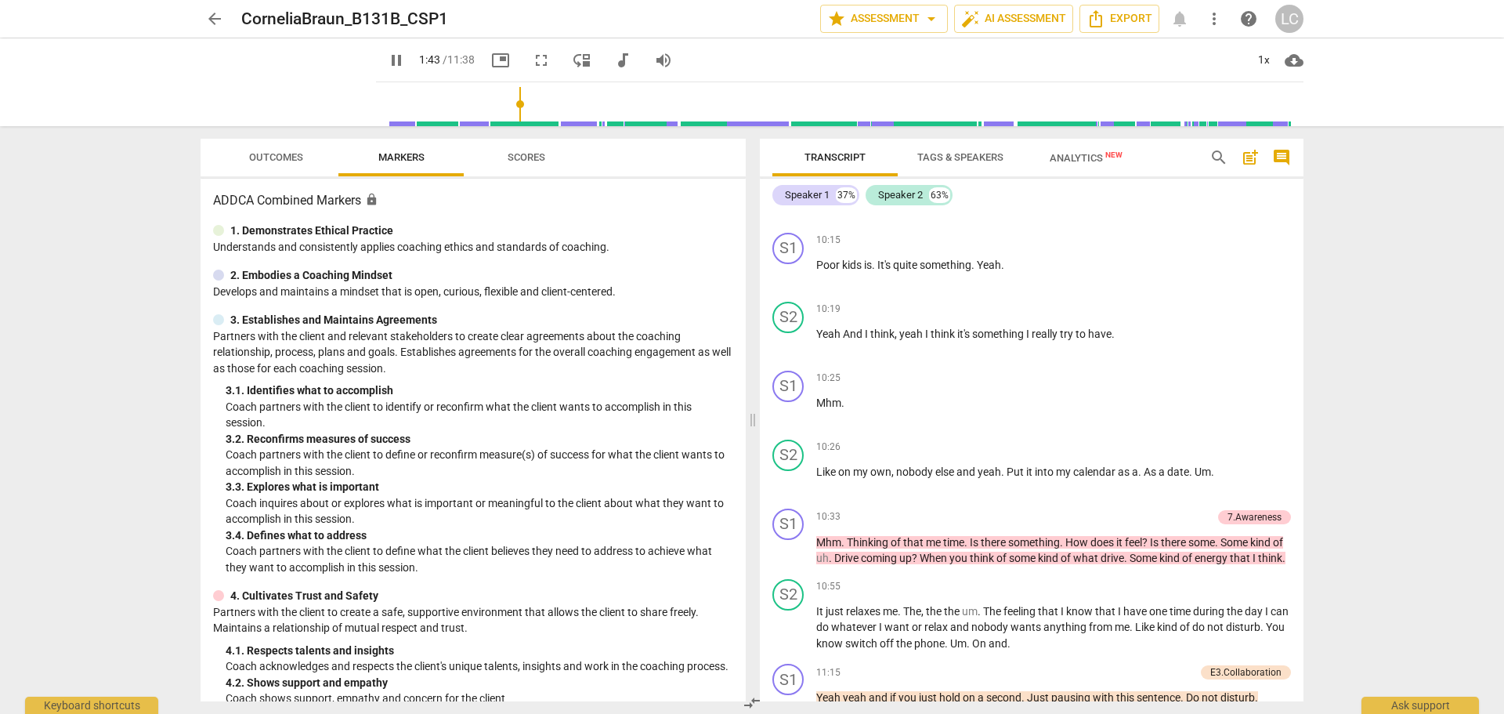
scroll to position [3980, 0]
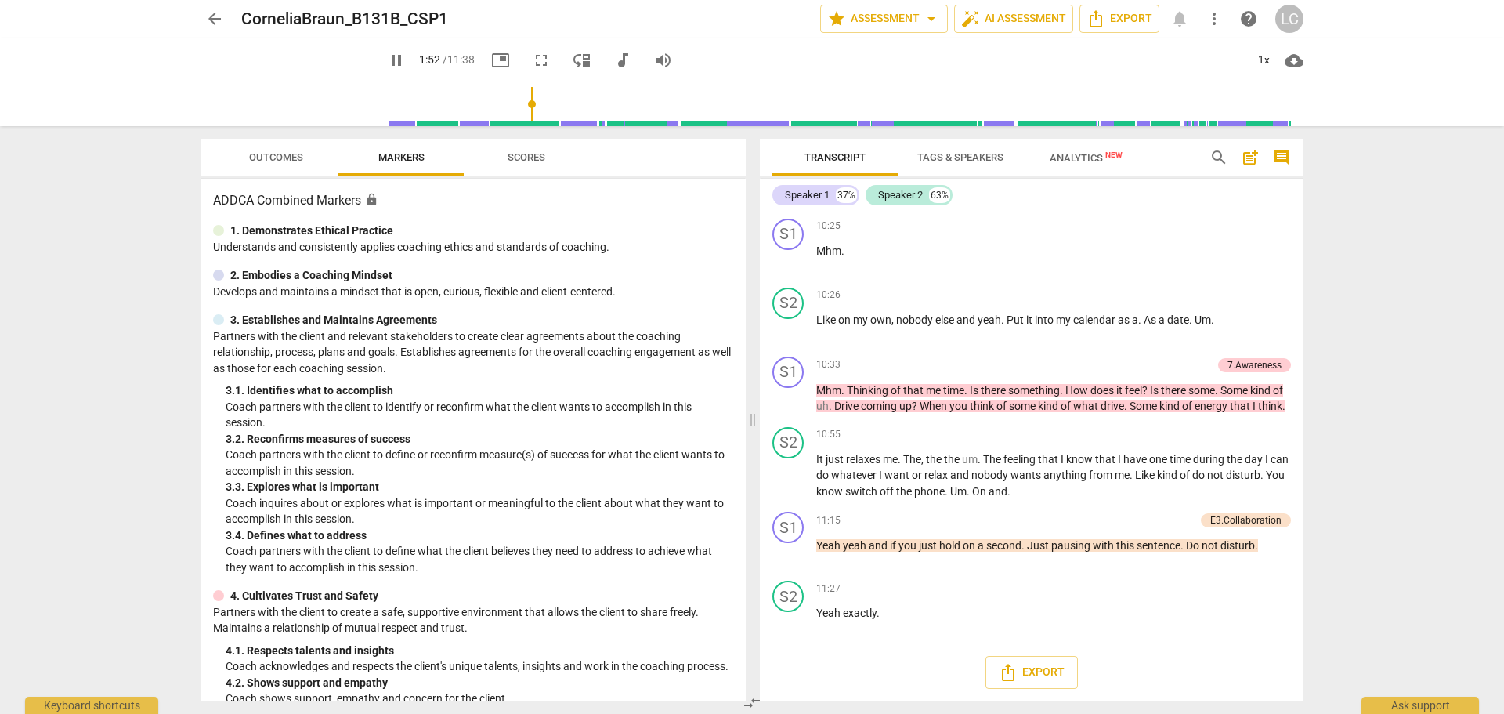
type input "113"
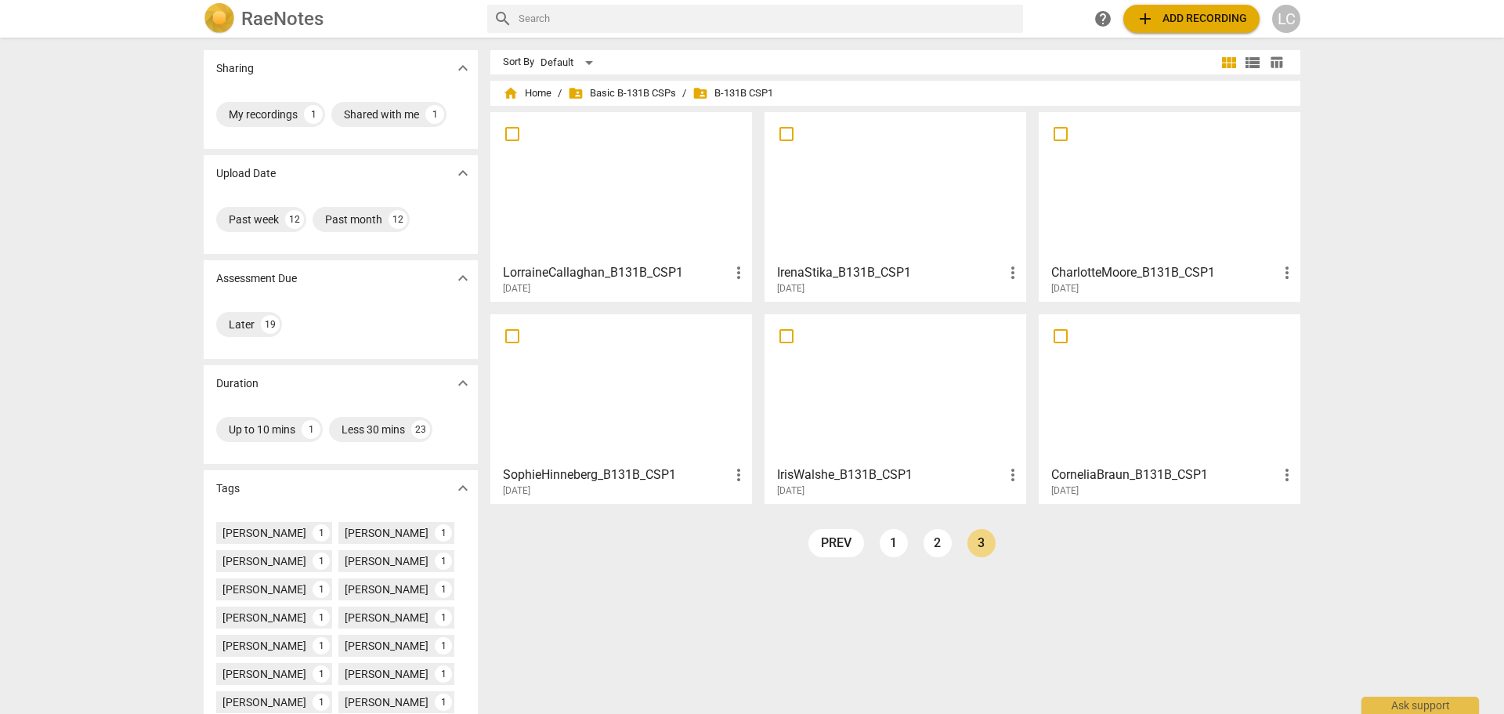
click at [1149, 189] on div at bounding box center [1169, 187] width 251 height 139
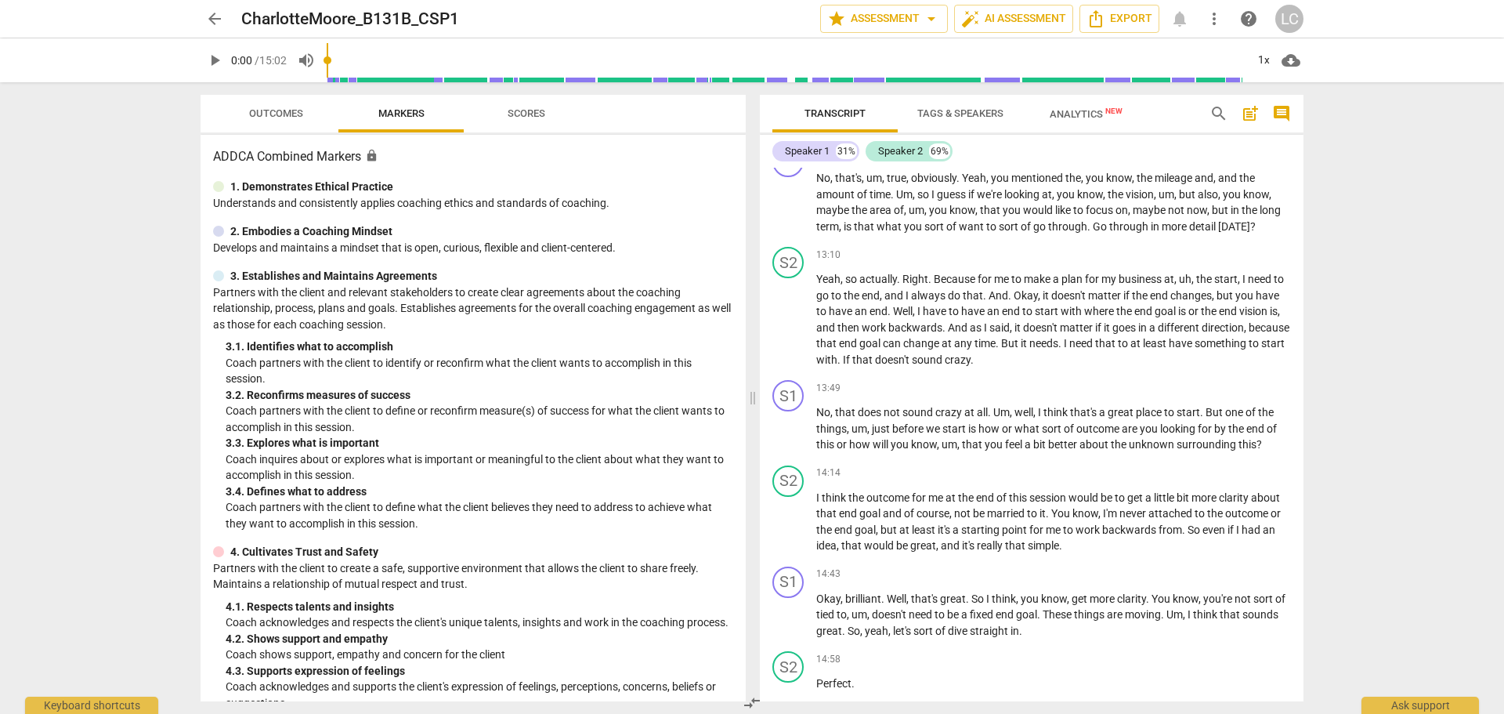
scroll to position [3205, 0]
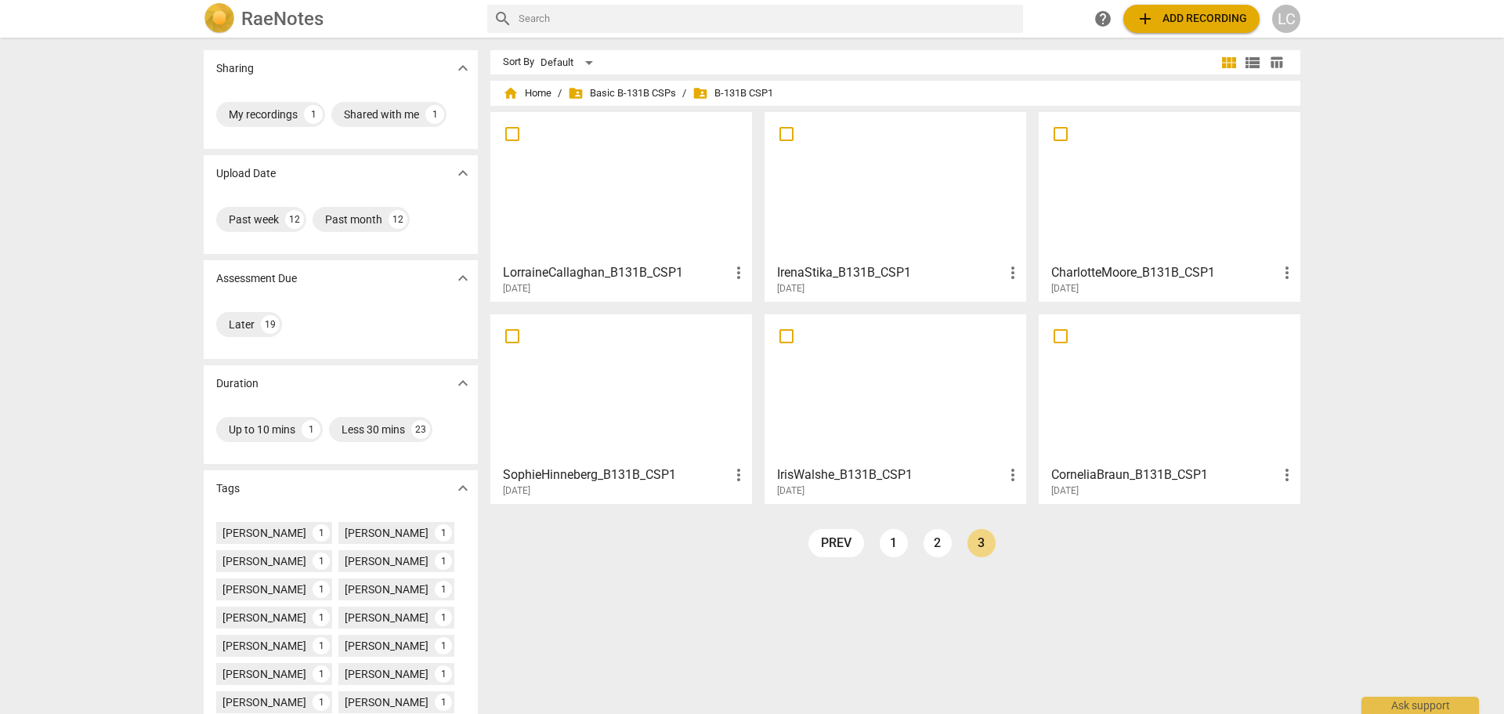
click at [885, 415] on div at bounding box center [895, 389] width 251 height 139
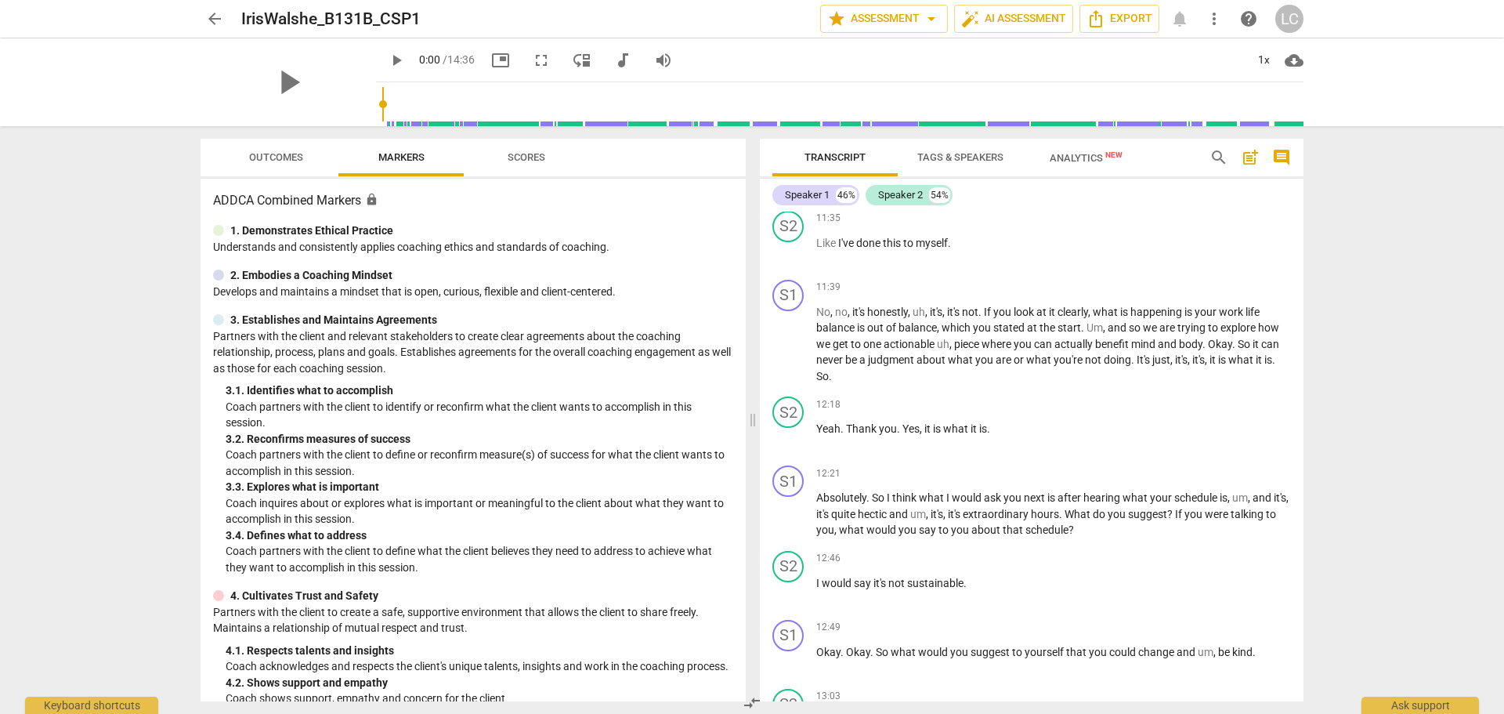
scroll to position [3526, 0]
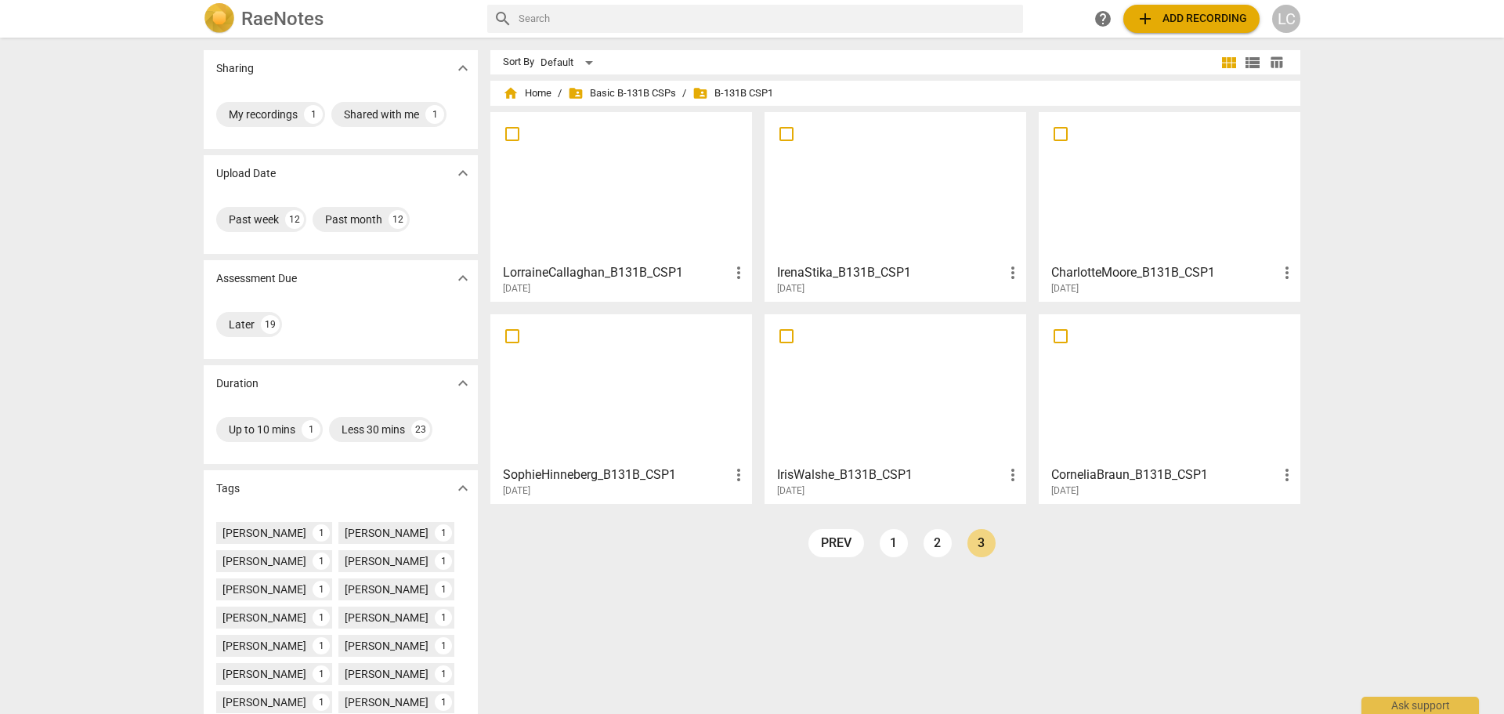
click at [559, 224] on div at bounding box center [621, 187] width 251 height 139
